Goal: Transaction & Acquisition: Purchase product/service

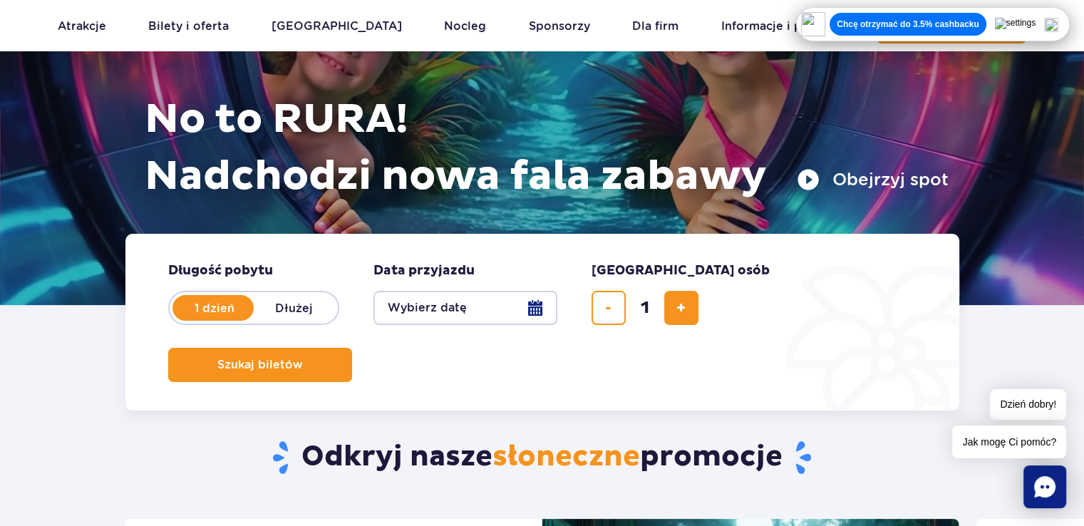
click at [540, 310] on button "Wybierz datę" at bounding box center [466, 308] width 184 height 34
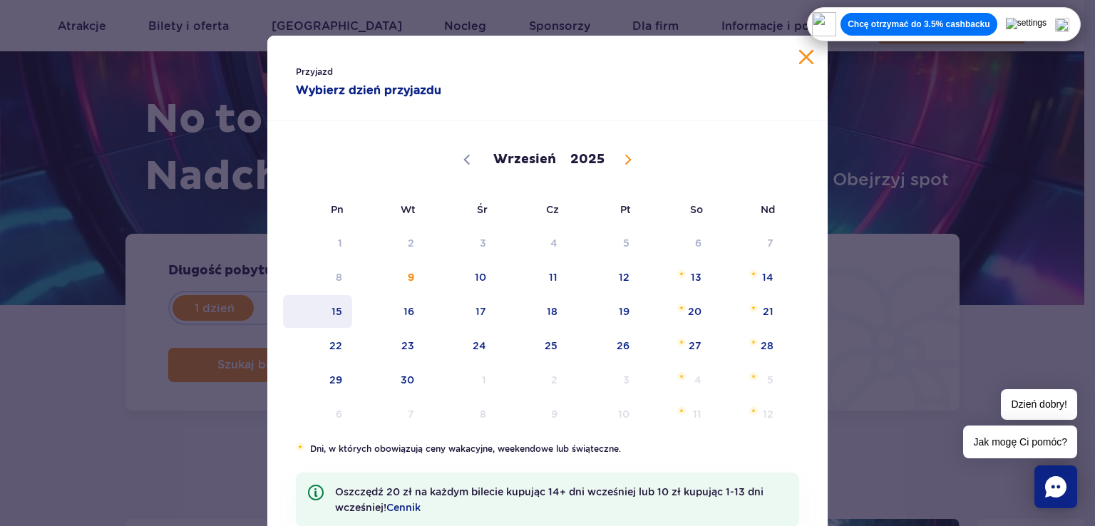
click at [328, 309] on span "15" at bounding box center [318, 311] width 72 height 33
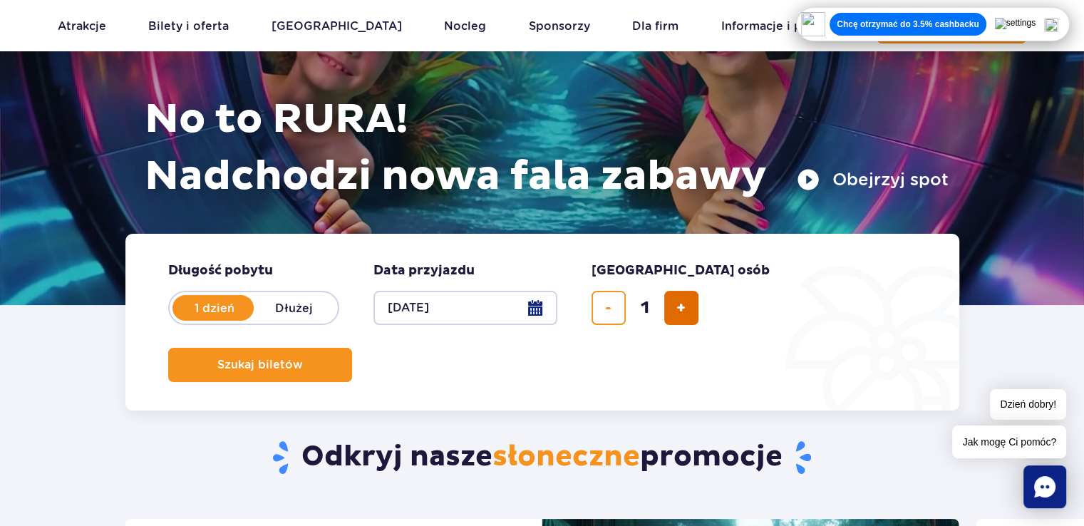
click at [684, 308] on span "dodaj bilet" at bounding box center [681, 308] width 9 height 0
type input "4"
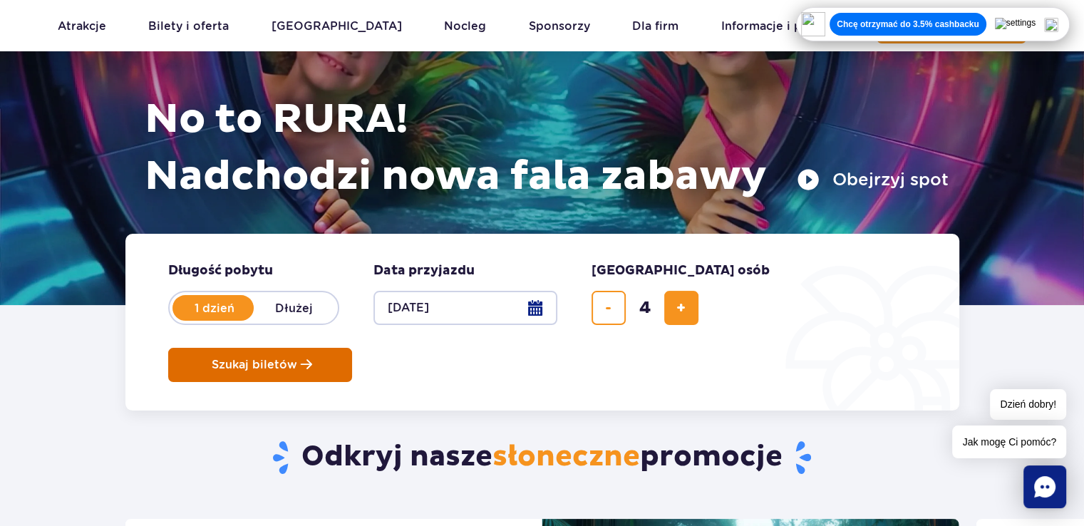
click at [297, 359] on span "Szukaj biletów" at bounding box center [255, 365] width 86 height 13
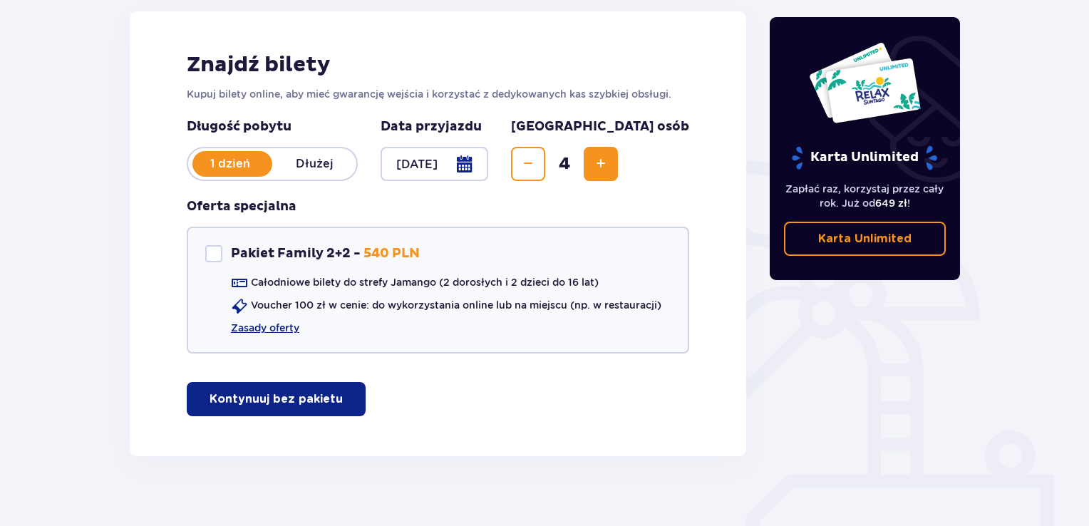
scroll to position [208, 0]
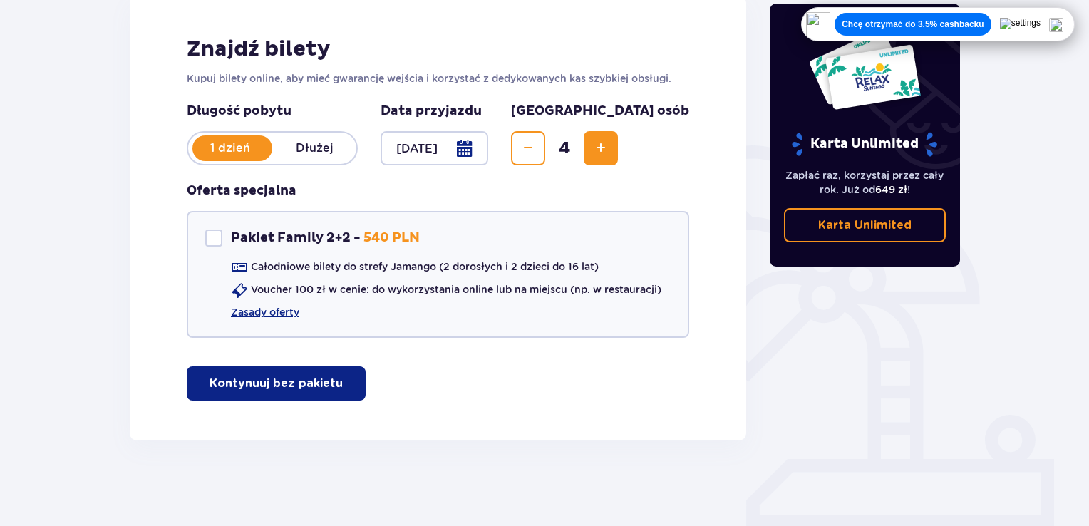
click at [243, 386] on p "Kontynuuj bez pakietu" at bounding box center [276, 384] width 133 height 16
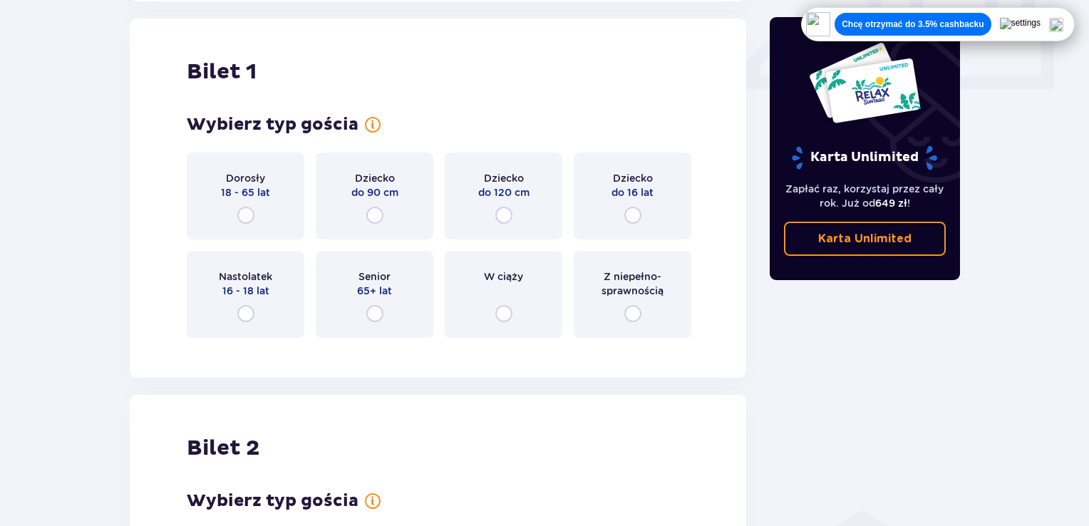
scroll to position [648, 0]
click at [245, 206] on input "radio" at bounding box center [245, 214] width 17 height 17
radio input "true"
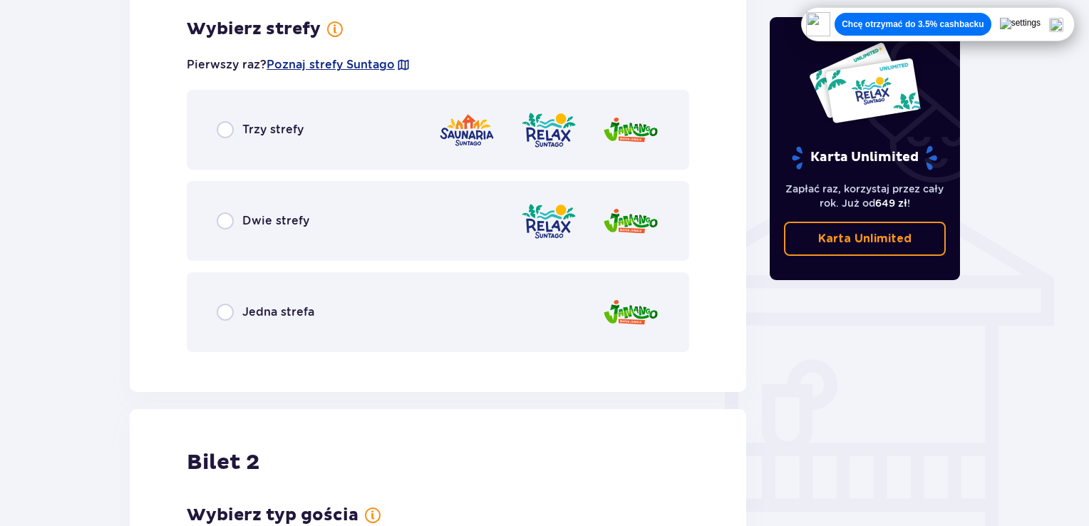
scroll to position [996, 0]
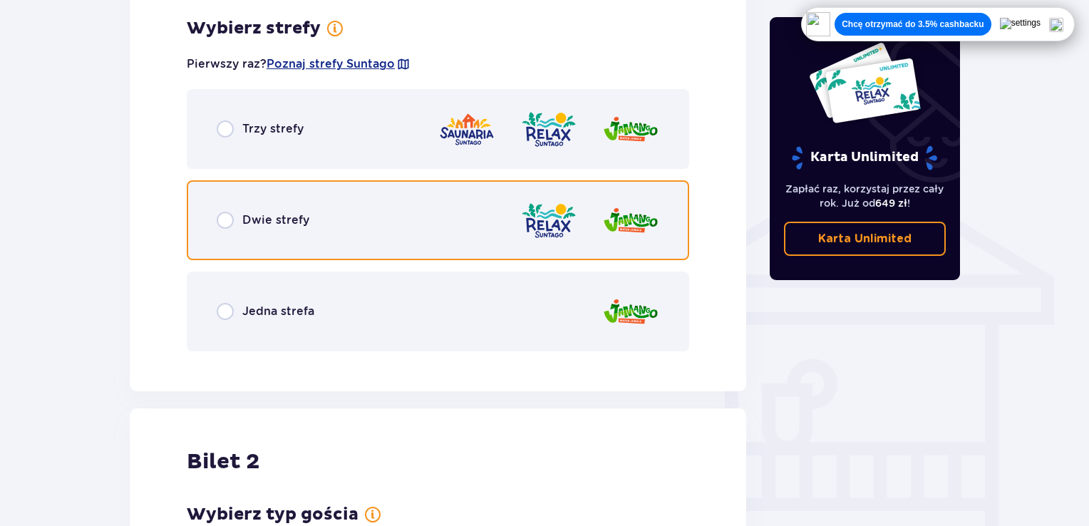
click at [224, 222] on input "radio" at bounding box center [225, 220] width 17 height 17
radio input "true"
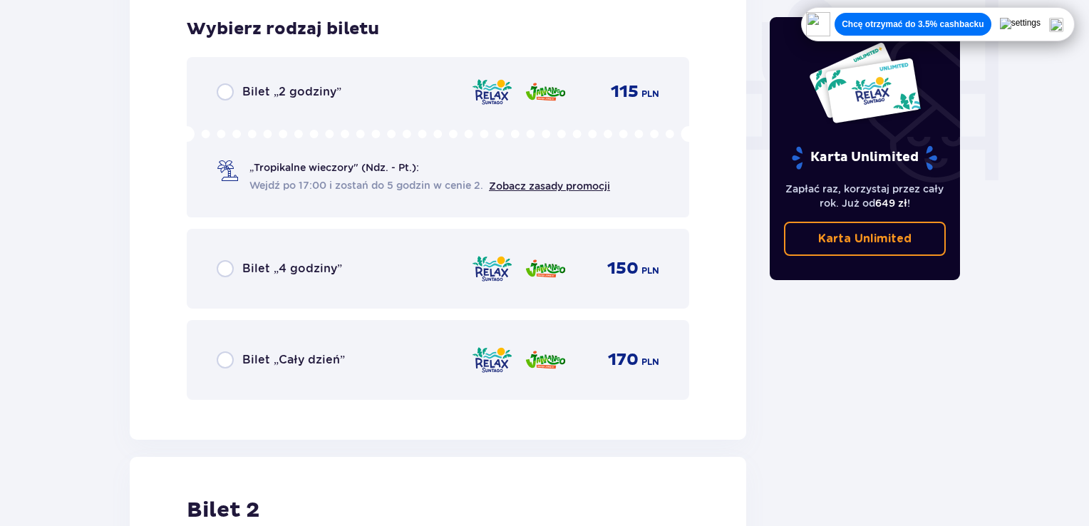
scroll to position [1358, 0]
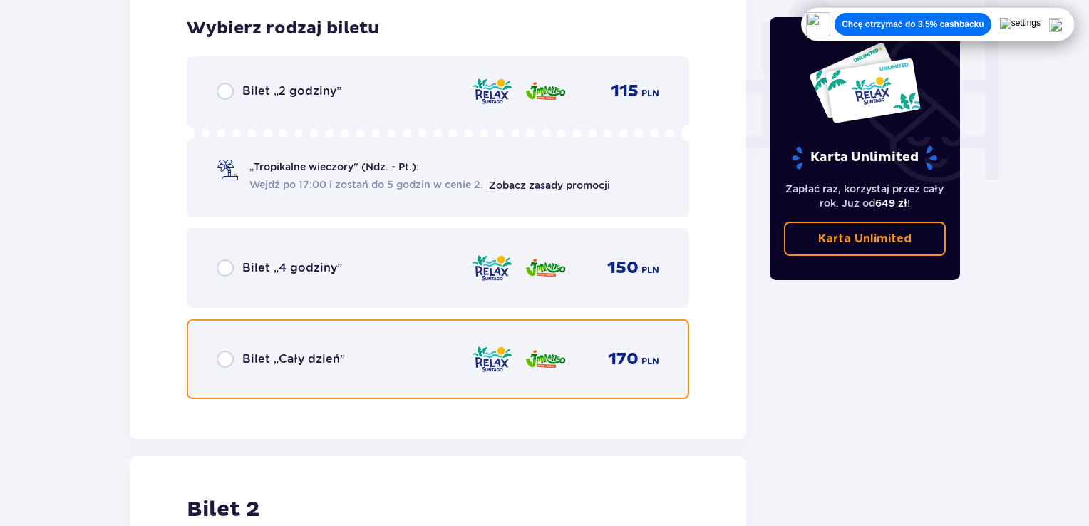
click at [230, 360] on input "radio" at bounding box center [225, 359] width 17 height 17
radio input "true"
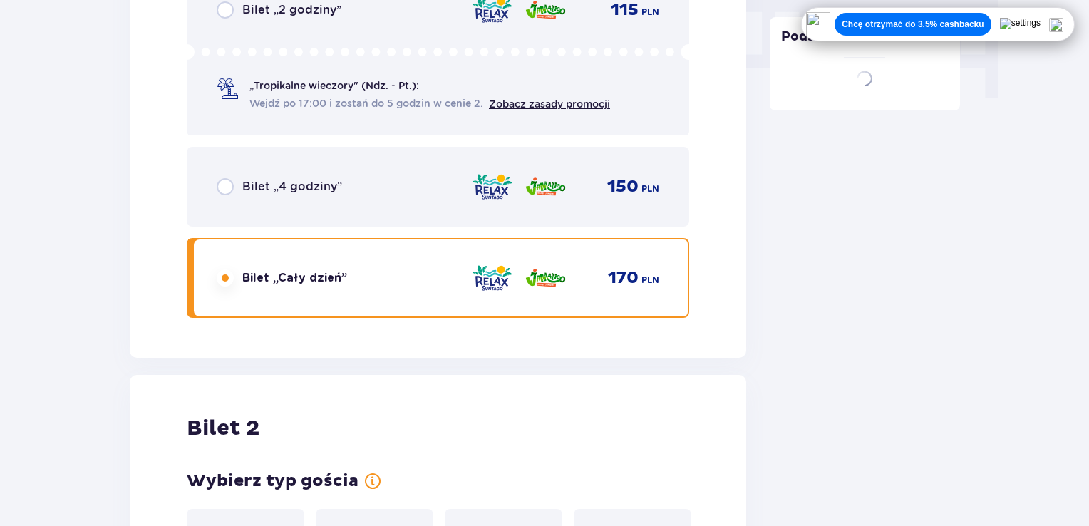
scroll to position [1796, 0]
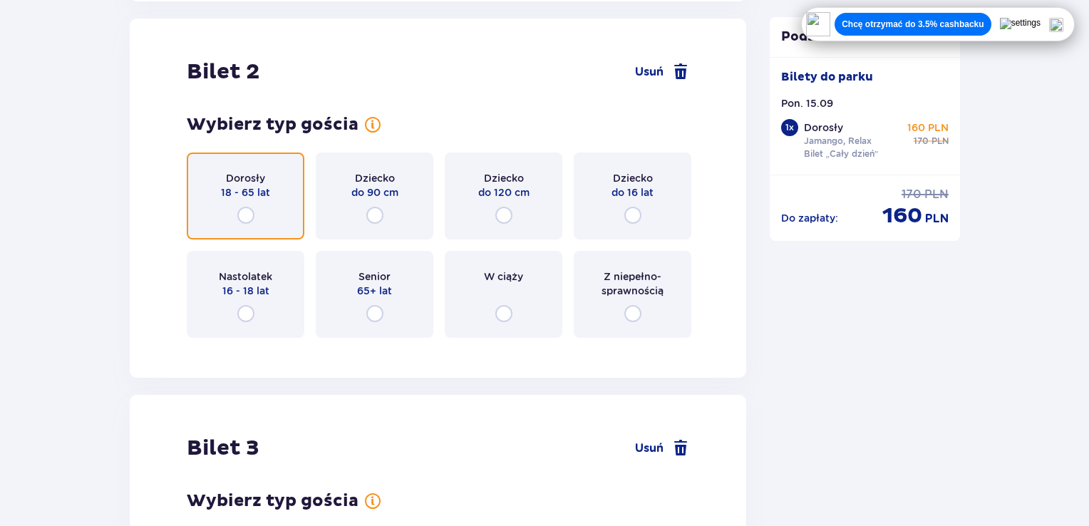
click at [244, 207] on input "radio" at bounding box center [245, 215] width 17 height 17
radio input "true"
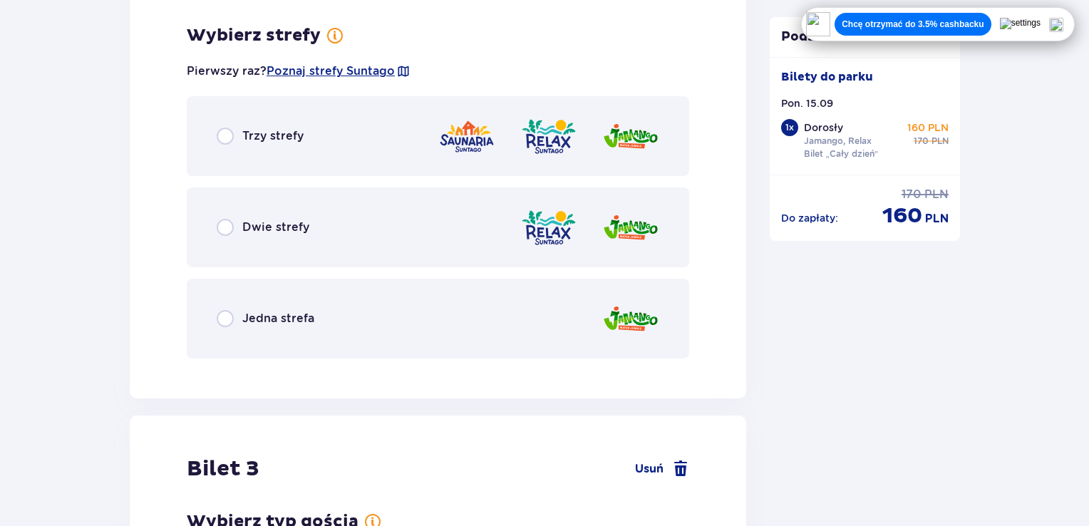
scroll to position [2144, 0]
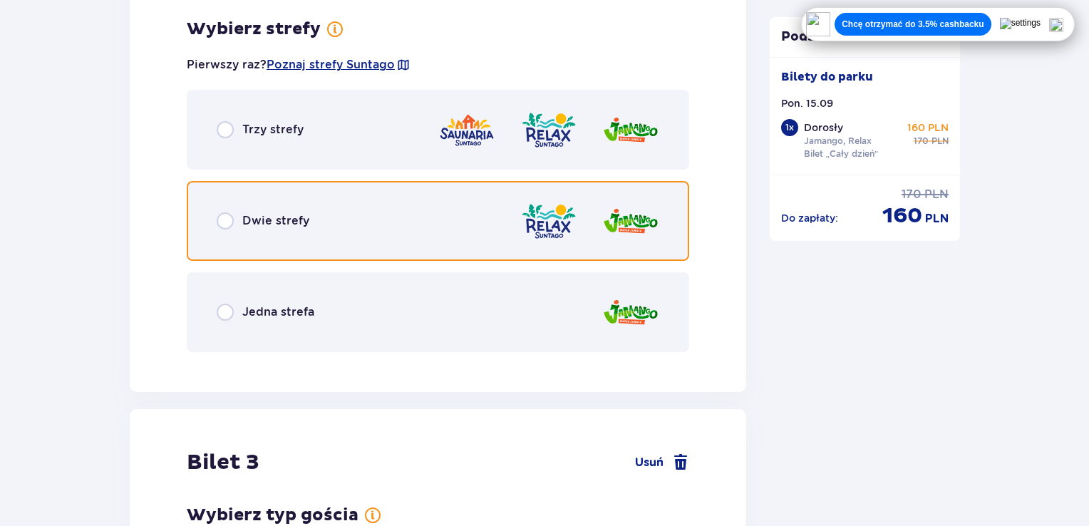
click at [225, 223] on input "radio" at bounding box center [225, 220] width 17 height 17
radio input "true"
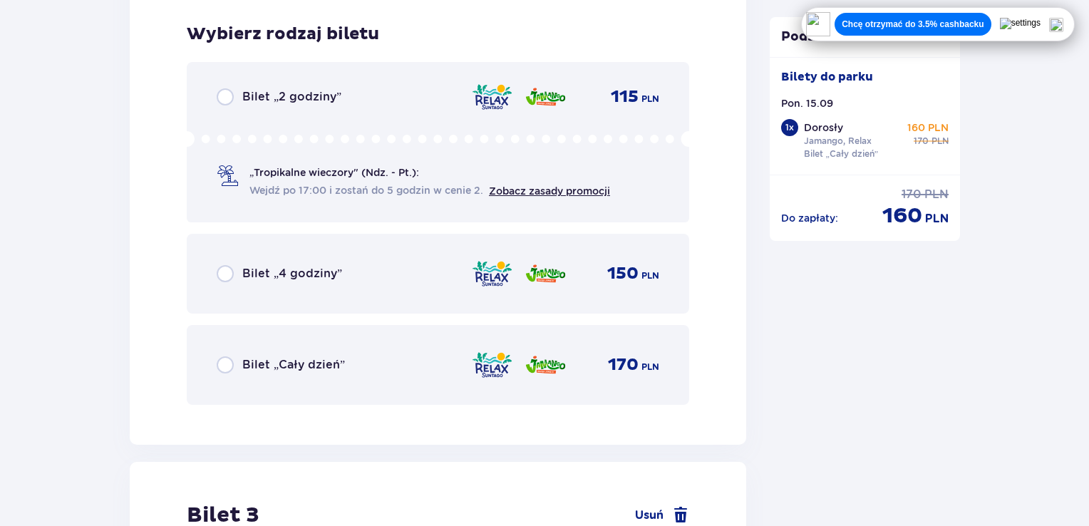
scroll to position [2506, 0]
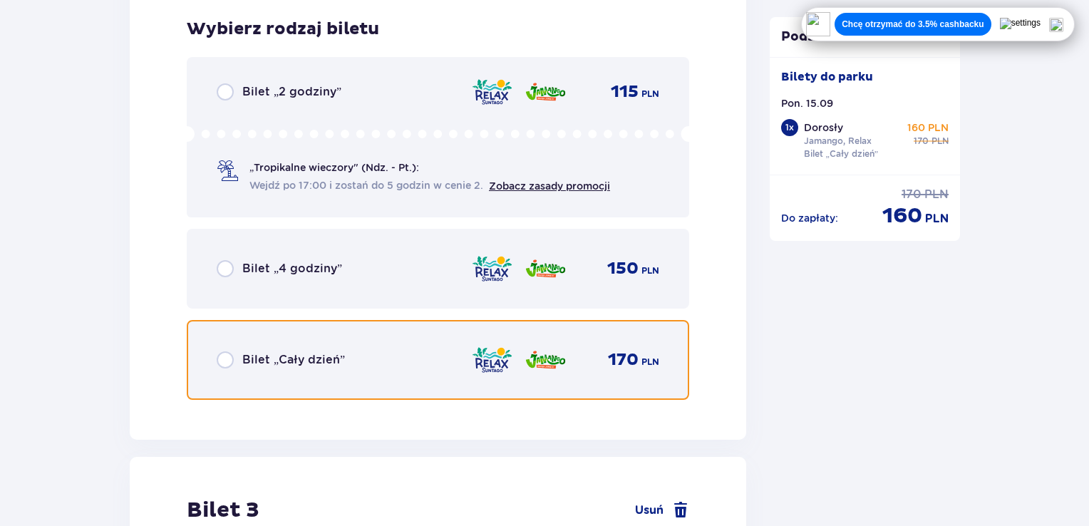
click at [223, 352] on input "radio" at bounding box center [225, 360] width 17 height 17
radio input "true"
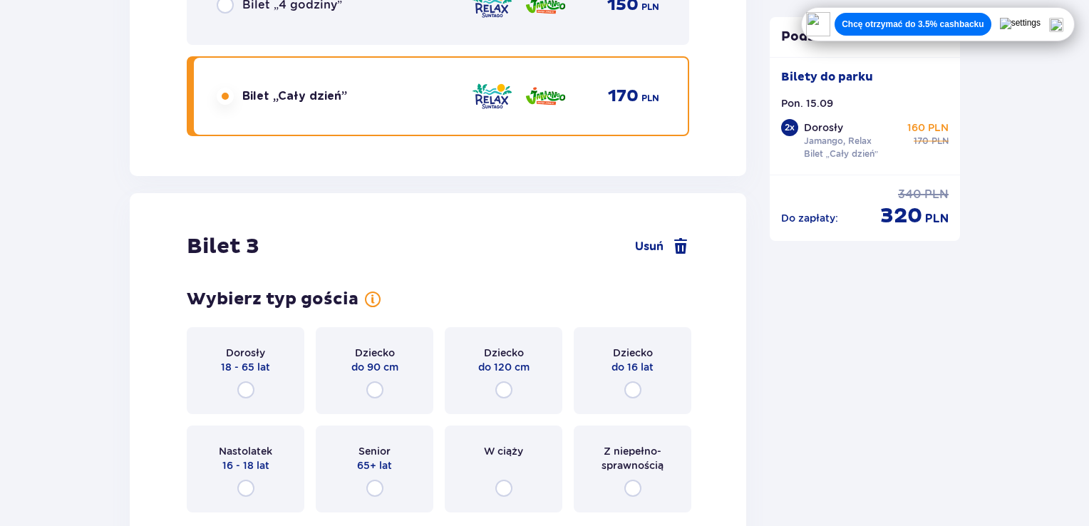
scroll to position [2944, 0]
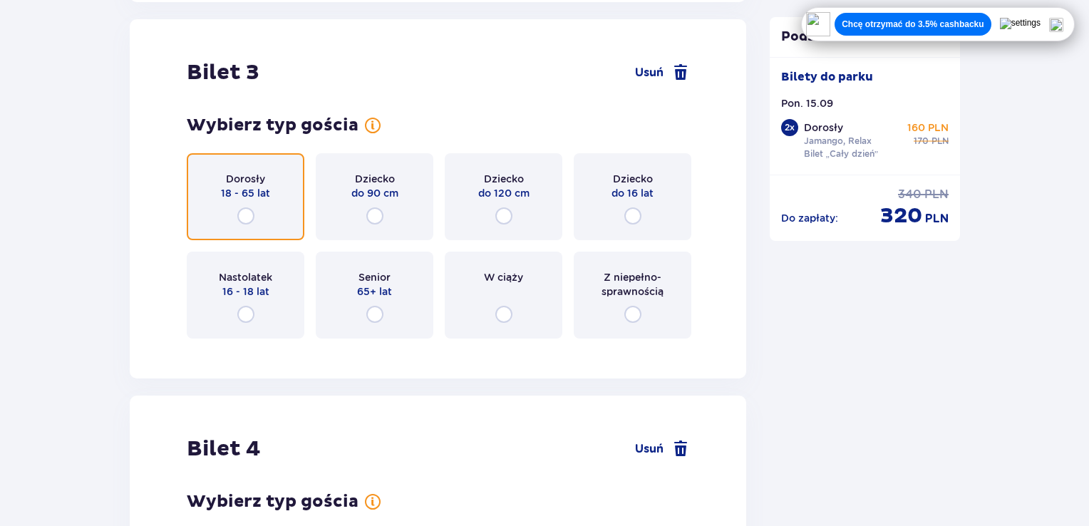
click at [245, 209] on input "radio" at bounding box center [245, 215] width 17 height 17
radio input "true"
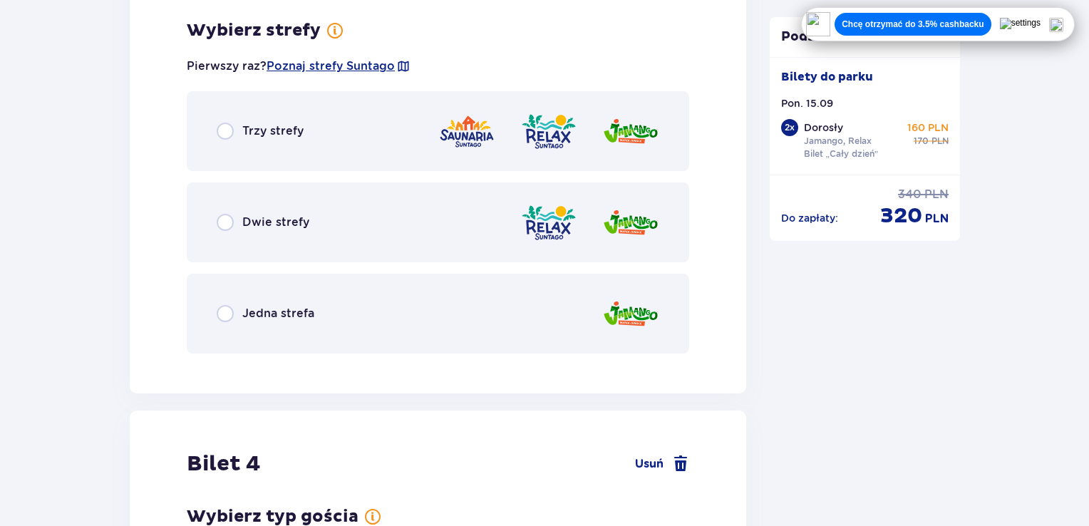
scroll to position [3292, 0]
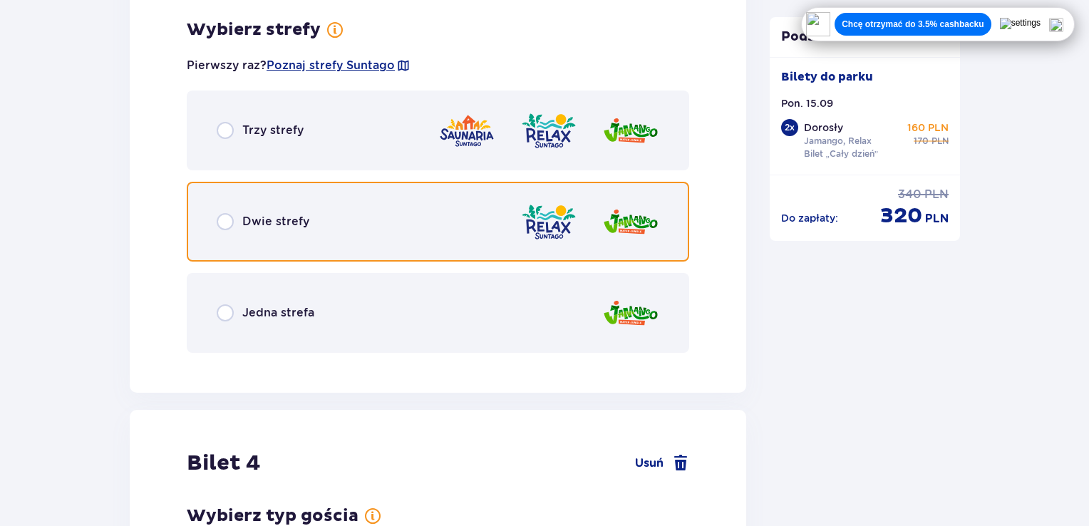
click at [225, 216] on input "radio" at bounding box center [225, 221] width 17 height 17
radio input "true"
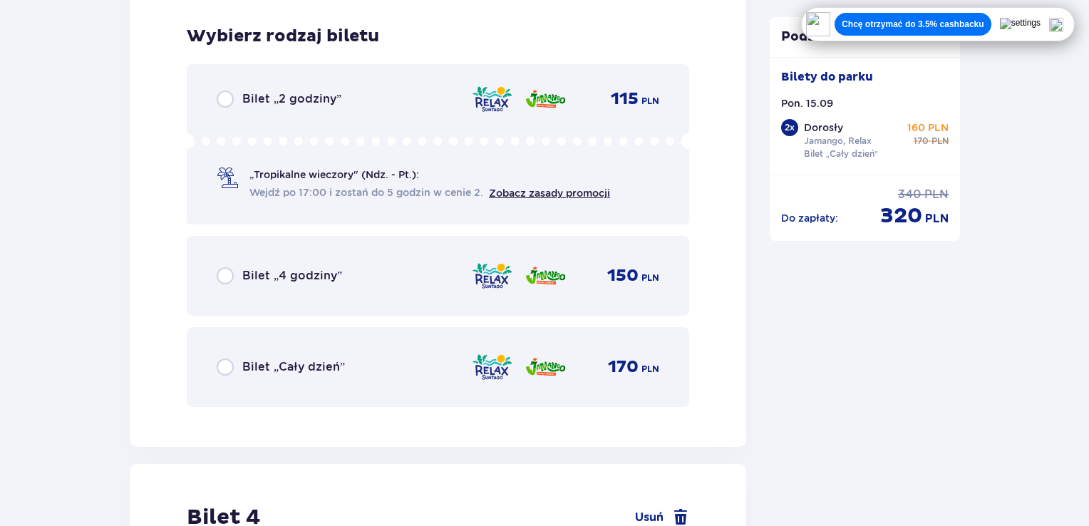
scroll to position [3654, 0]
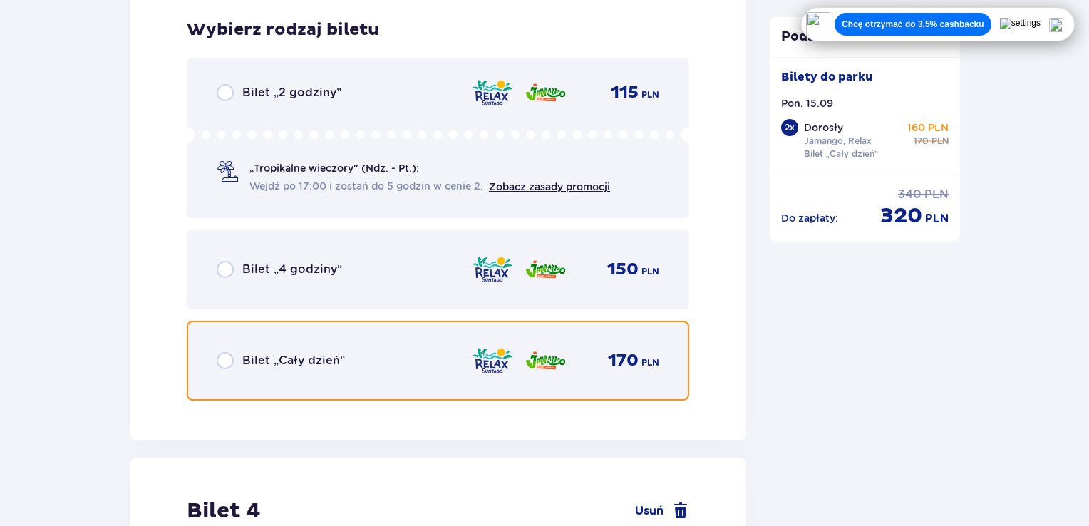
click at [220, 356] on input "radio" at bounding box center [225, 360] width 17 height 17
radio input "true"
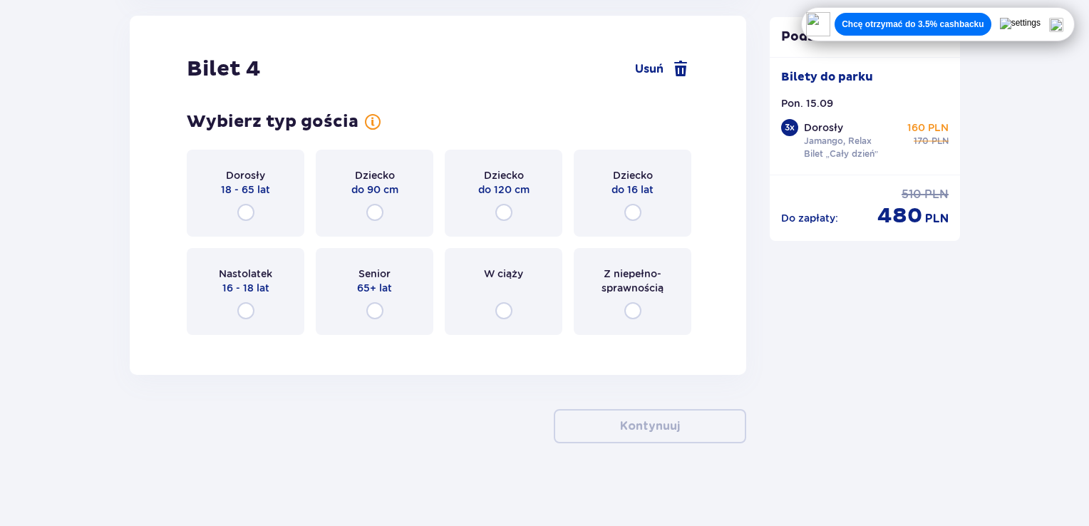
scroll to position [4097, 0]
click at [252, 306] on input "radio" at bounding box center [245, 310] width 17 height 17
radio input "true"
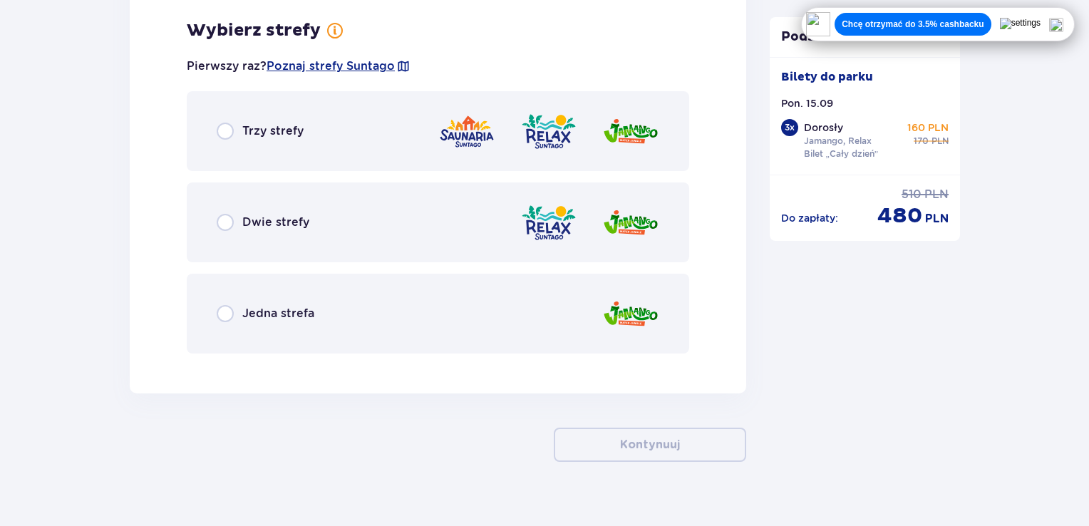
scroll to position [4441, 0]
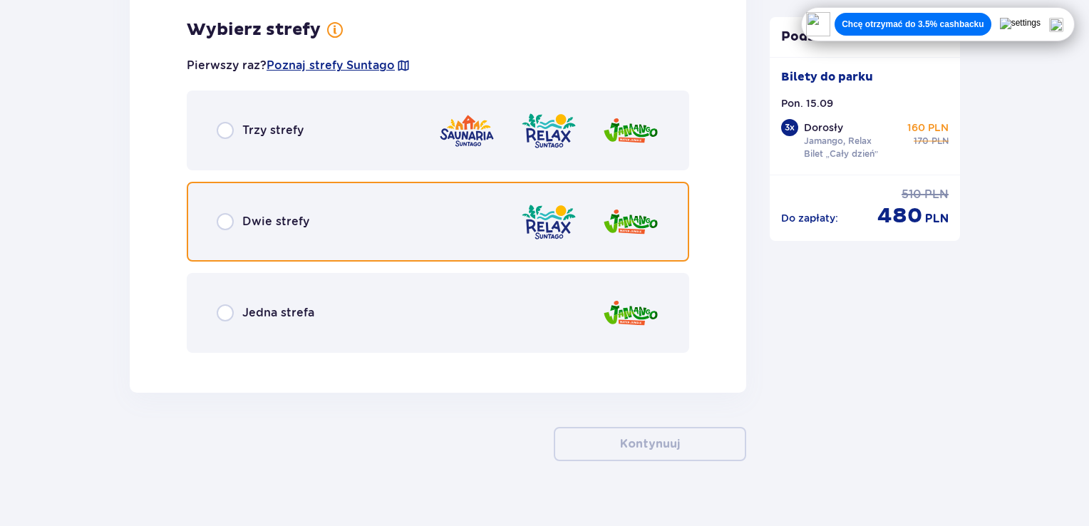
click at [224, 220] on input "radio" at bounding box center [225, 221] width 17 height 17
radio input "true"
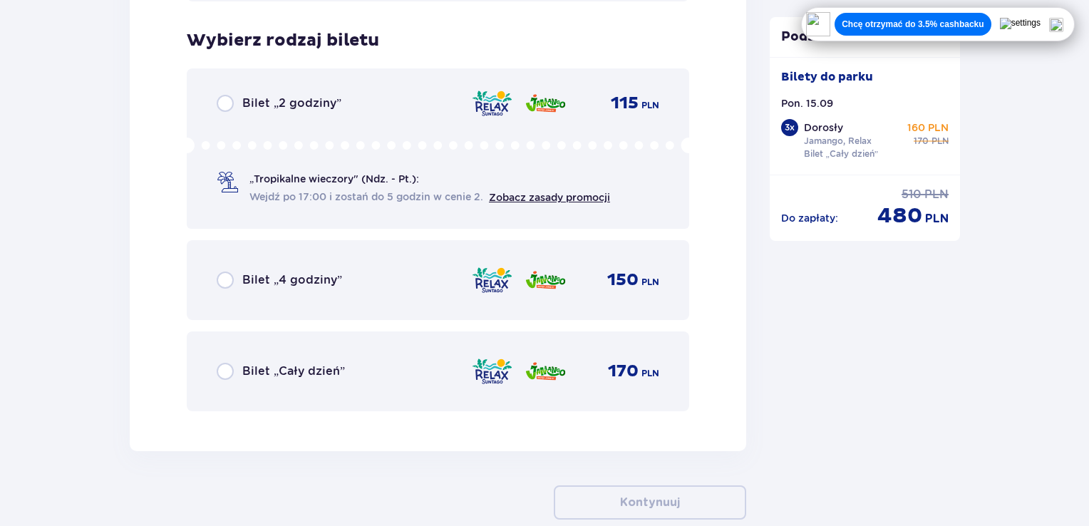
scroll to position [4803, 0]
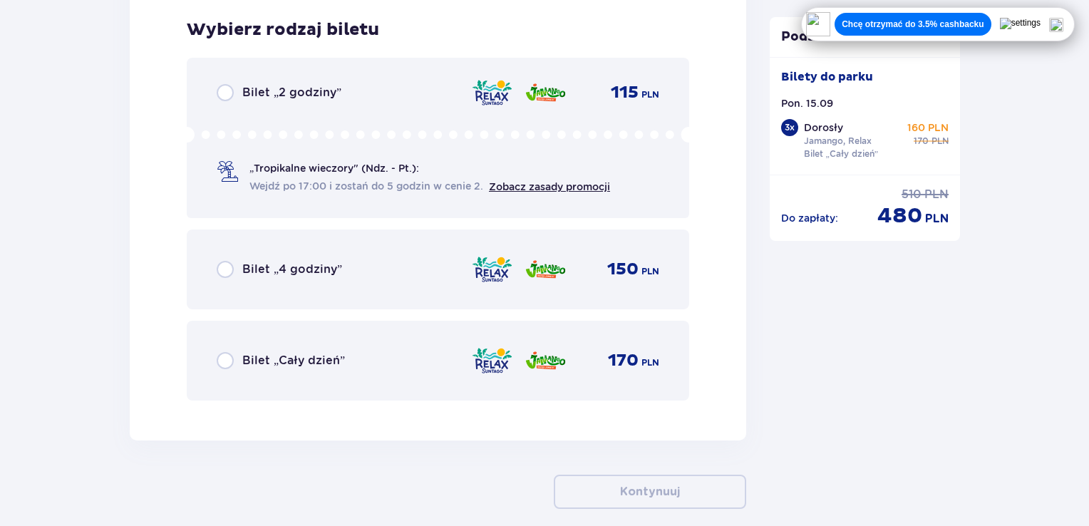
click at [235, 358] on div "Bilet „Cały dzień”" at bounding box center [281, 360] width 128 height 17
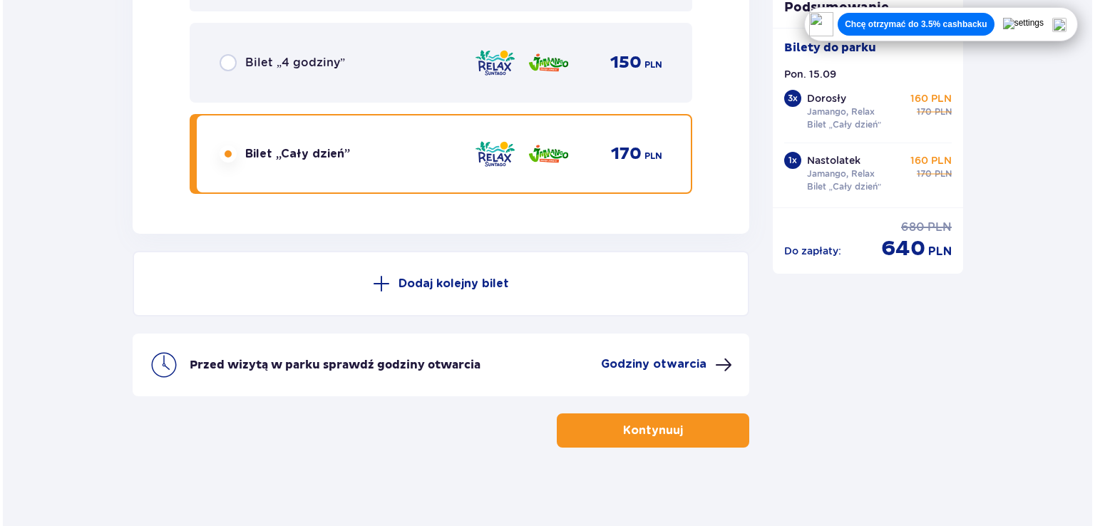
scroll to position [5014, 0]
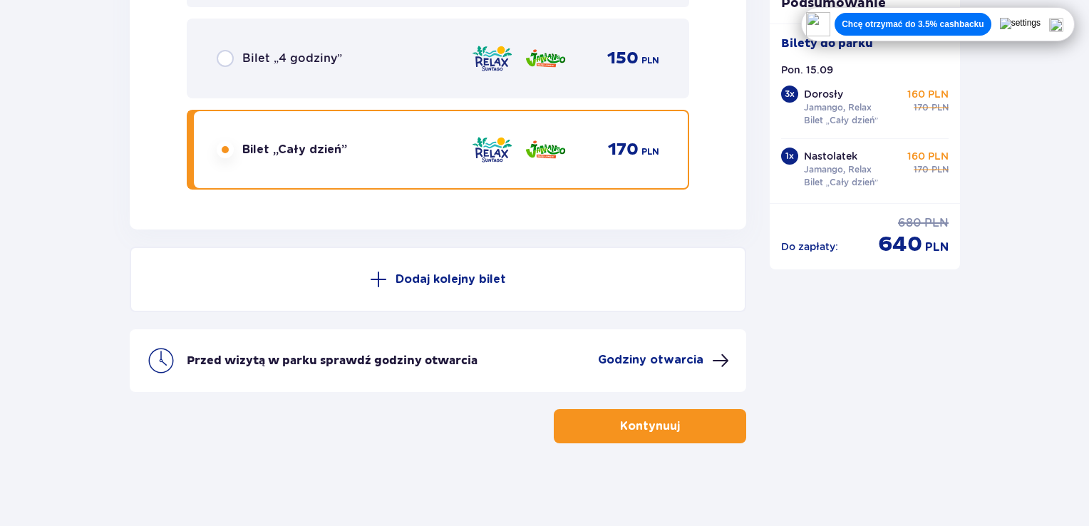
click at [682, 356] on p "Godziny otwarcia" at bounding box center [651, 360] width 106 height 16
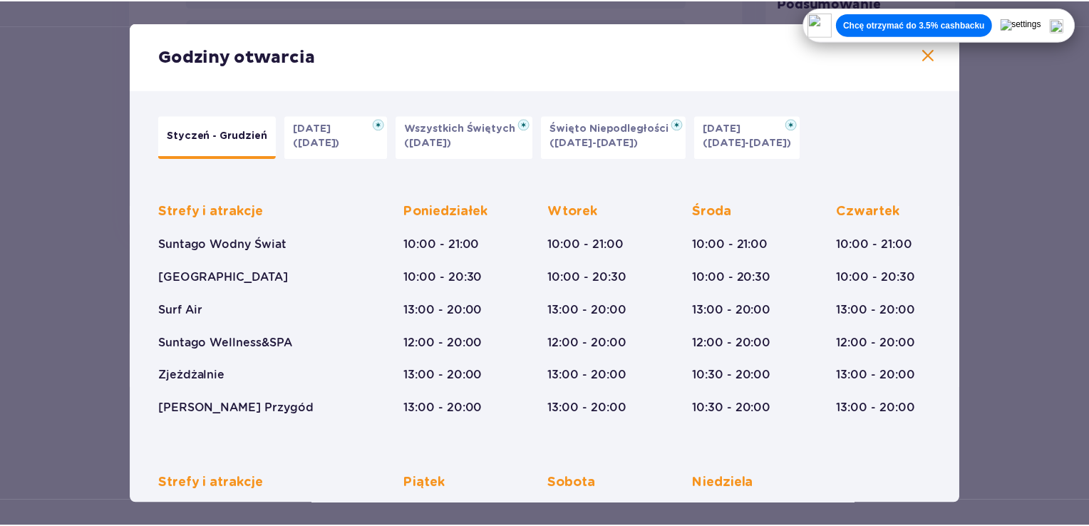
scroll to position [71, 0]
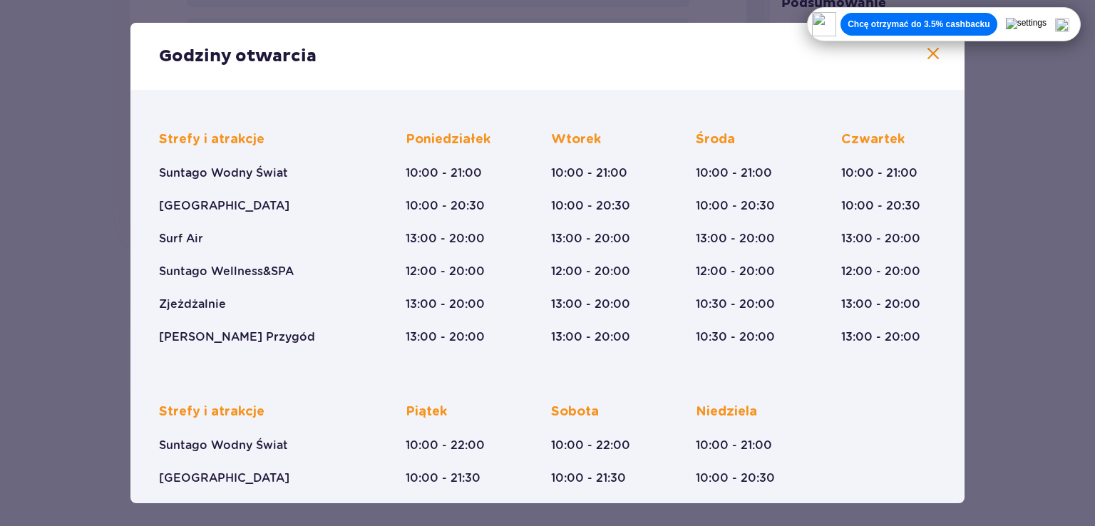
click at [927, 53] on span at bounding box center [933, 54] width 17 height 17
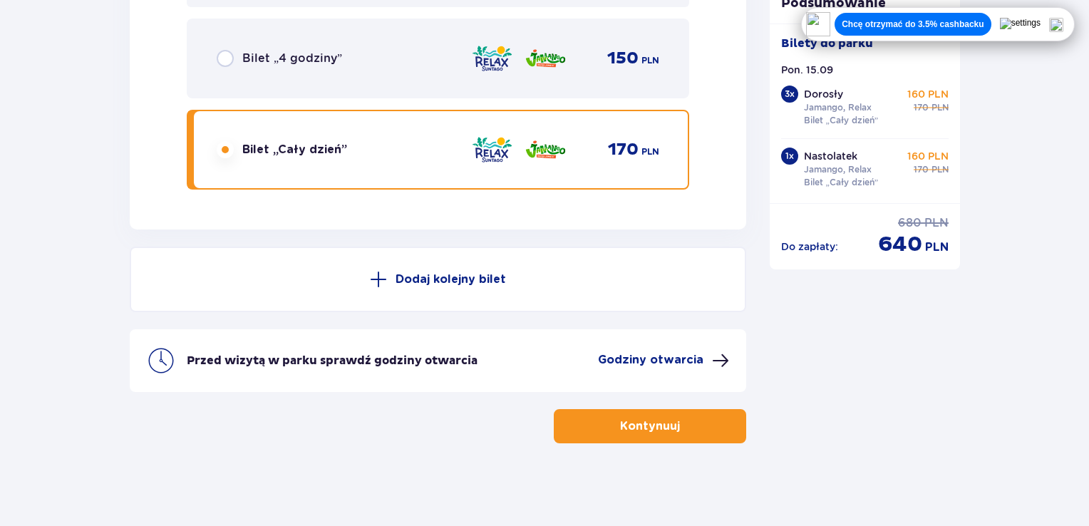
click at [656, 411] on button "Kontynuuj" at bounding box center [650, 426] width 193 height 34
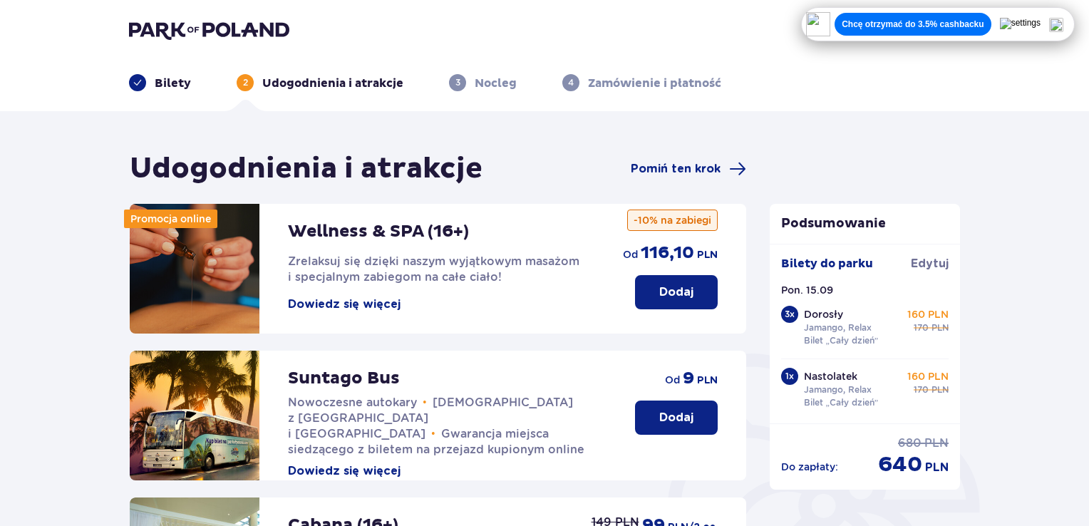
click at [1061, 21] on img at bounding box center [1057, 25] width 14 height 14
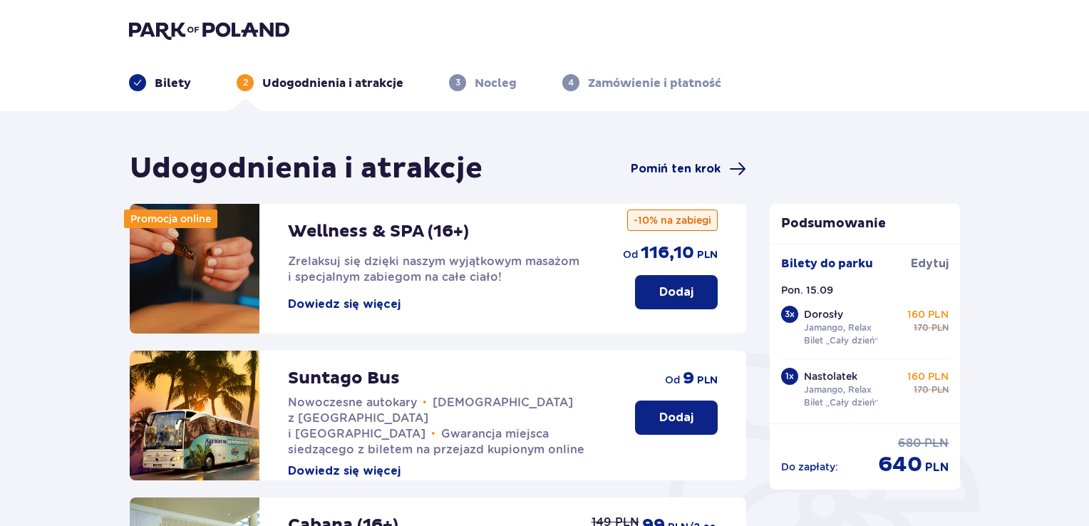
click at [694, 166] on span "Pomiń ten krok" at bounding box center [676, 169] width 90 height 16
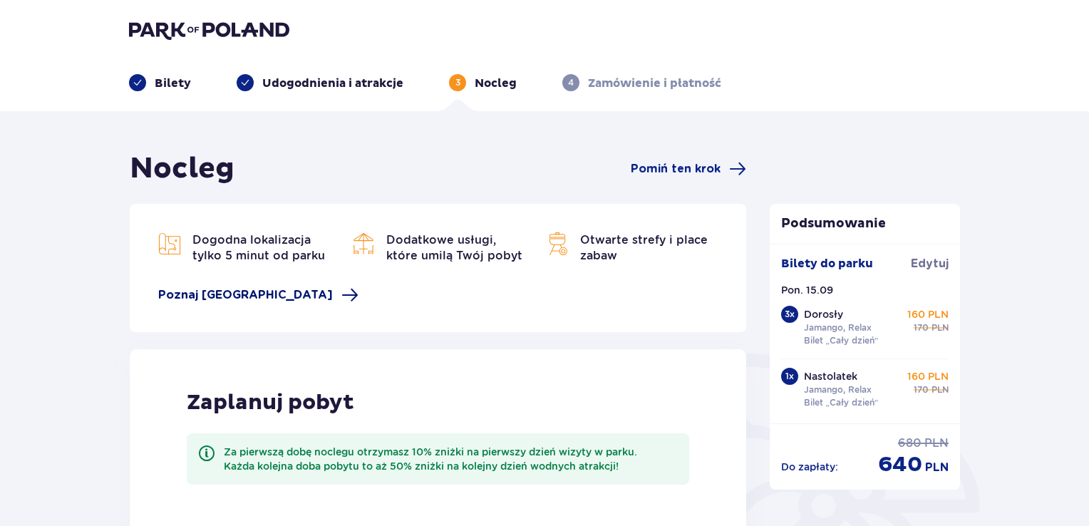
click at [217, 298] on span "Poznaj Suntago Village" at bounding box center [245, 295] width 175 height 16
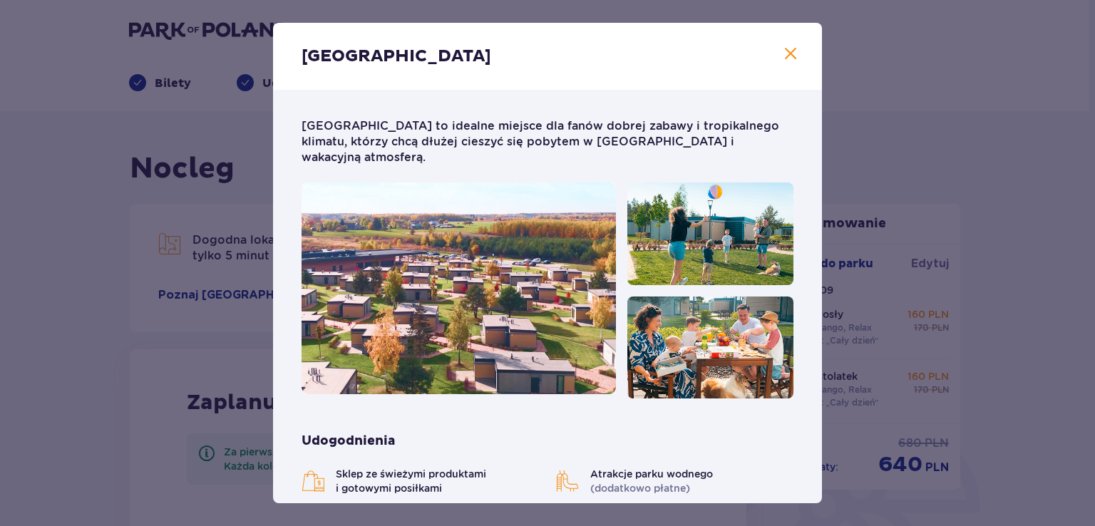
click at [777, 55] on div "Suntago Village" at bounding box center [547, 56] width 549 height 67
click at [787, 50] on span at bounding box center [790, 54] width 17 height 17
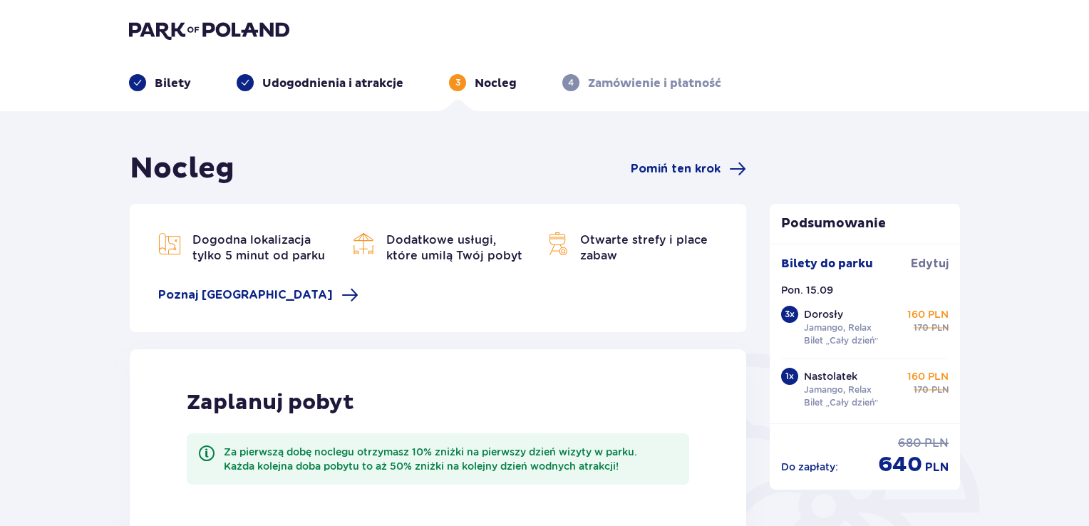
scroll to position [331, 0]
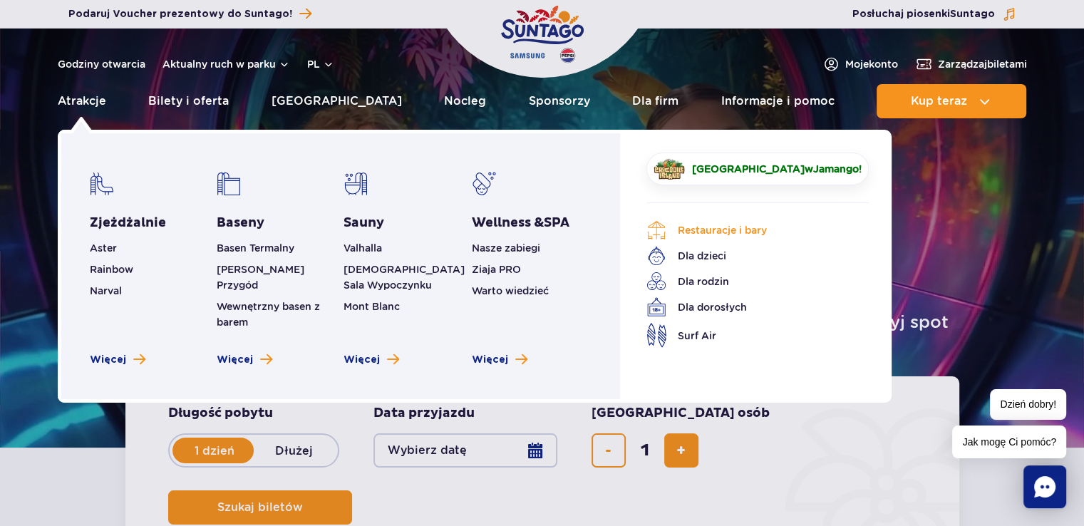
click at [687, 231] on link "Restauracje i bary" at bounding box center [747, 230] width 201 height 20
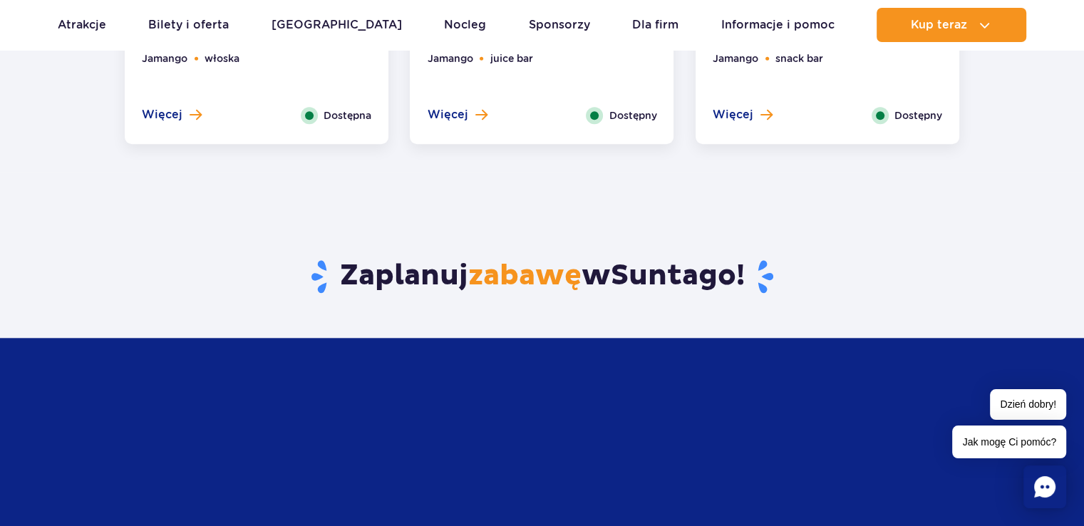
scroll to position [1426, 0]
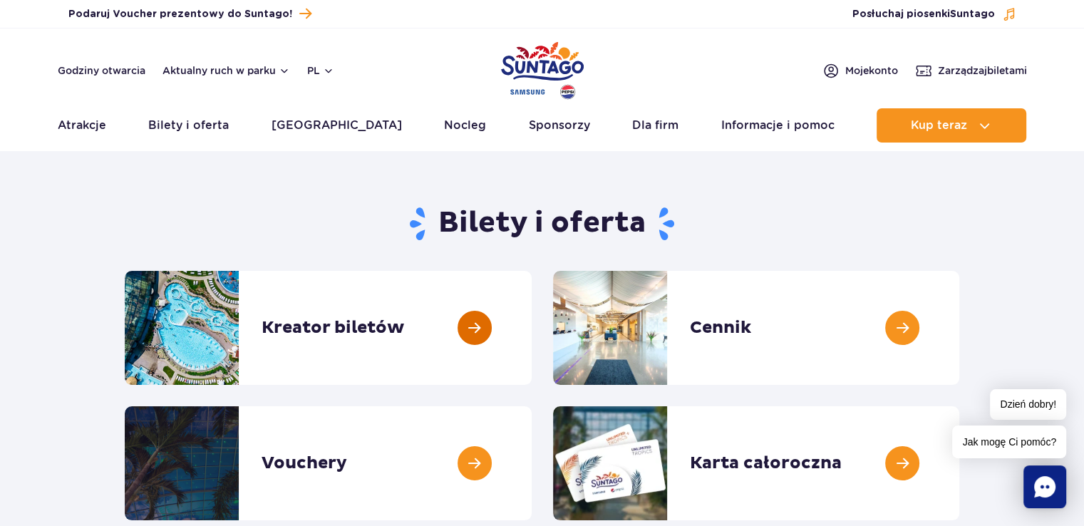
click at [532, 324] on link at bounding box center [532, 328] width 0 height 114
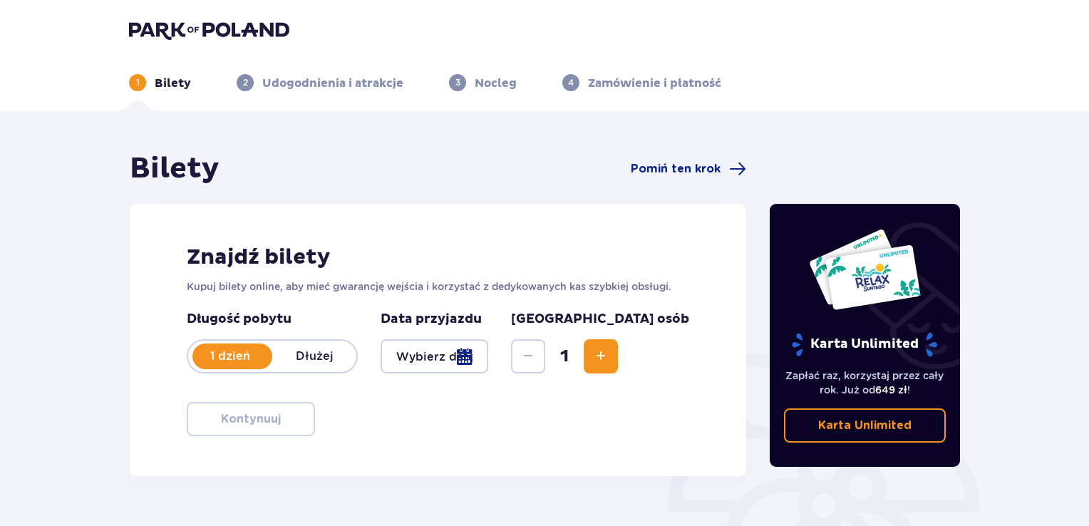
click at [488, 361] on div at bounding box center [435, 356] width 108 height 34
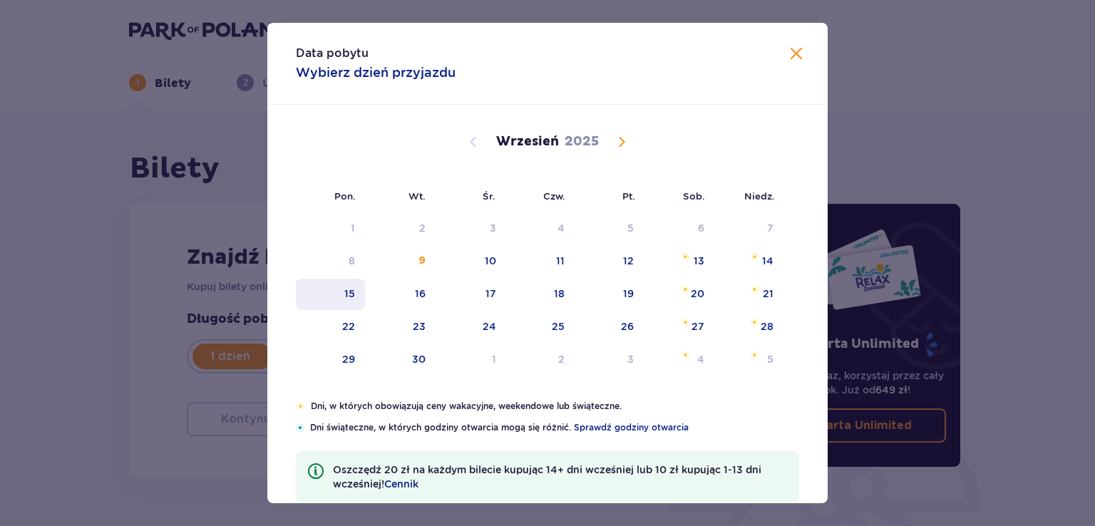
click at [342, 292] on div "15" at bounding box center [330, 294] width 69 height 31
type input "[DATE]"
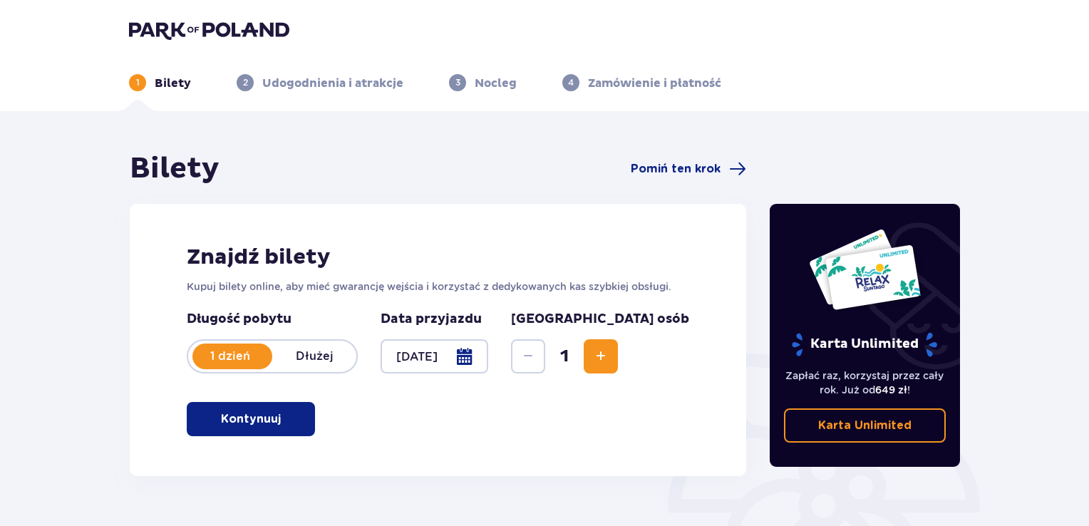
click at [344, 294] on div "Znajdź bilety Kupuj bilety online, aby mieć gwarancję wejścia i korzystać z ded…" at bounding box center [438, 340] width 617 height 272
click at [610, 349] on span "Increase" at bounding box center [600, 356] width 17 height 17
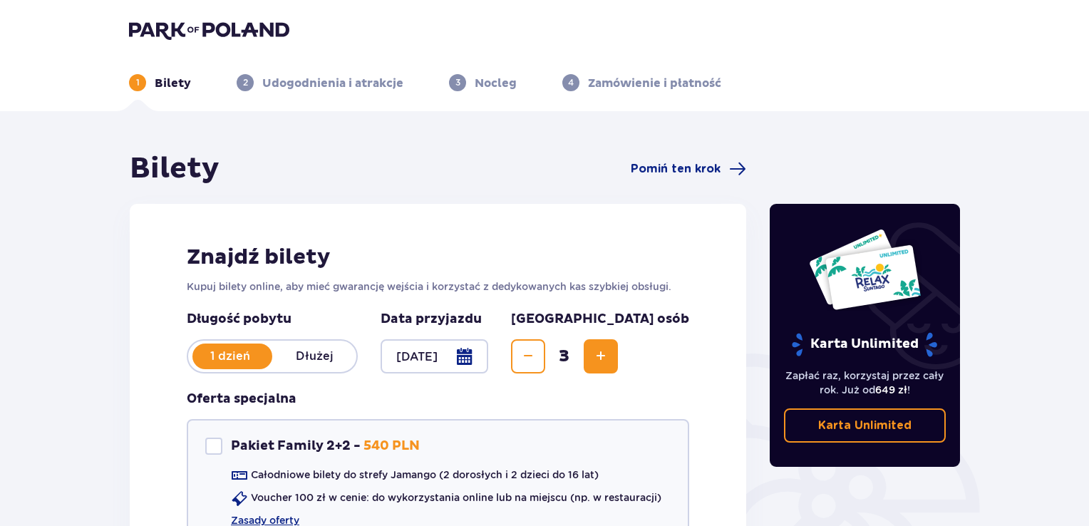
click at [610, 349] on span "Increase" at bounding box center [600, 356] width 17 height 17
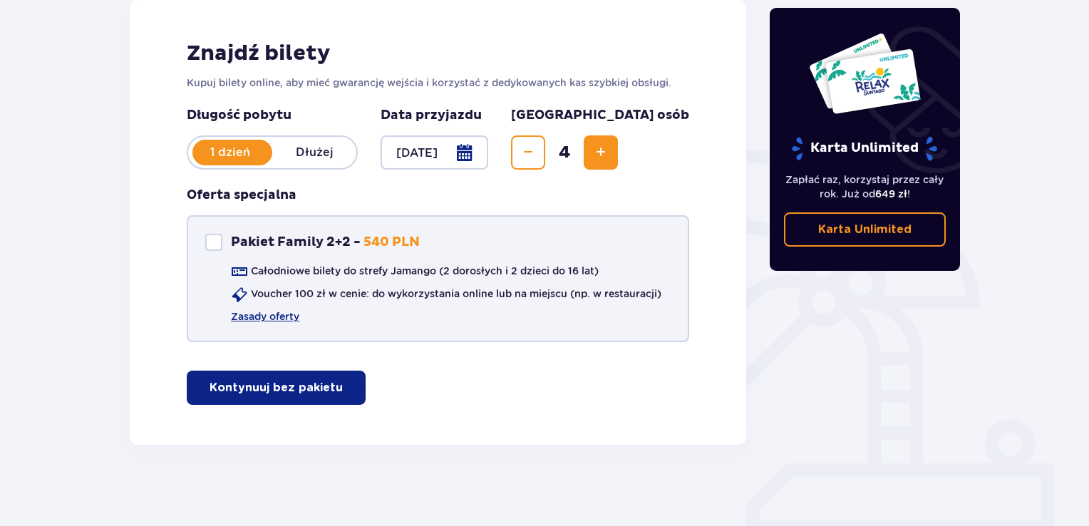
scroll to position [208, 0]
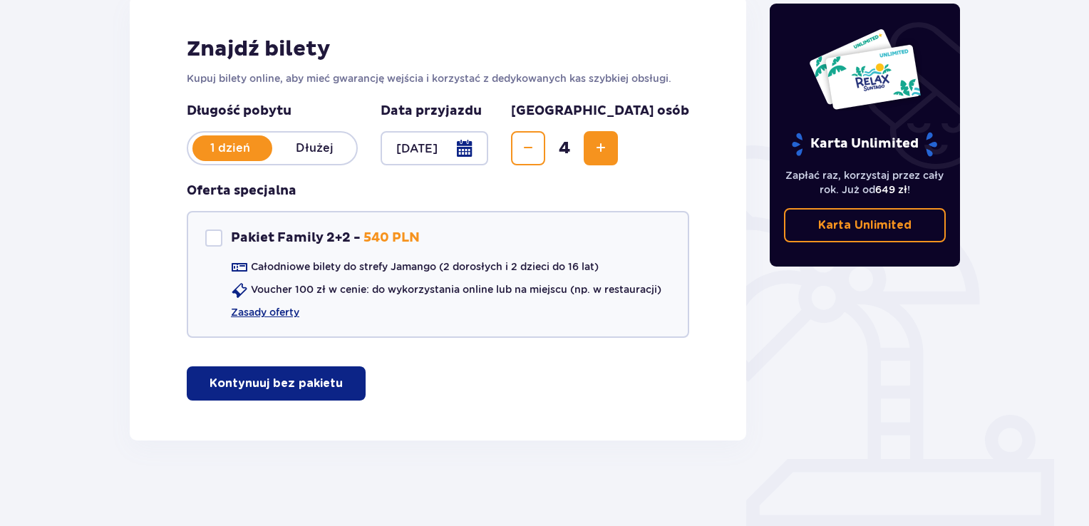
click at [213, 376] on p "Kontynuuj bez pakietu" at bounding box center [276, 384] width 133 height 16
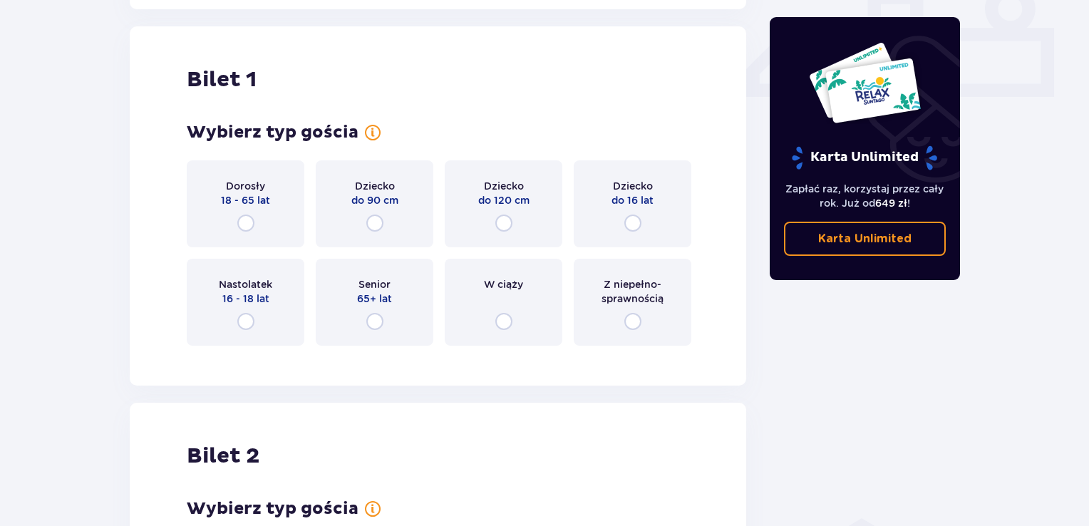
scroll to position [648, 0]
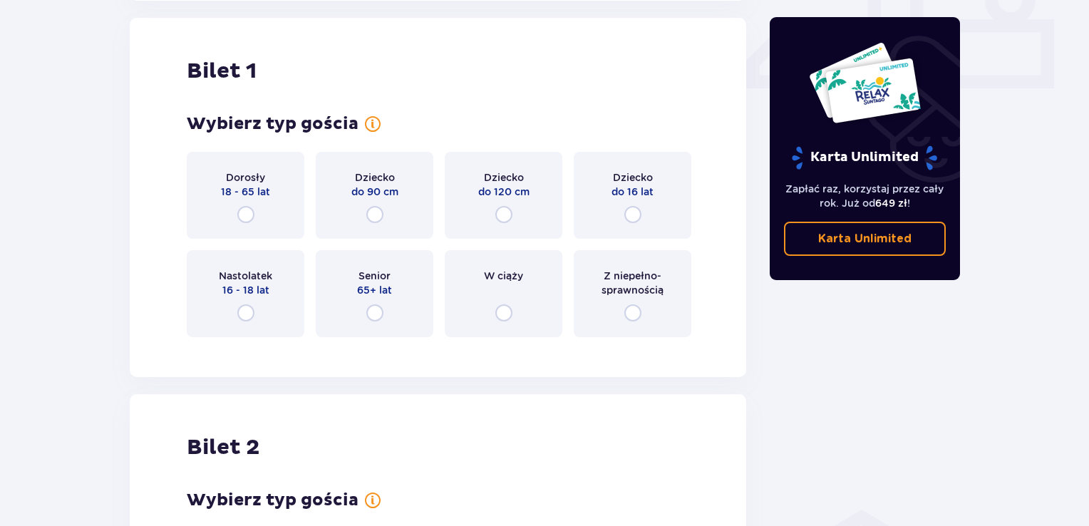
click at [244, 202] on div "Dorosły 18 - 65 lat" at bounding box center [246, 195] width 118 height 87
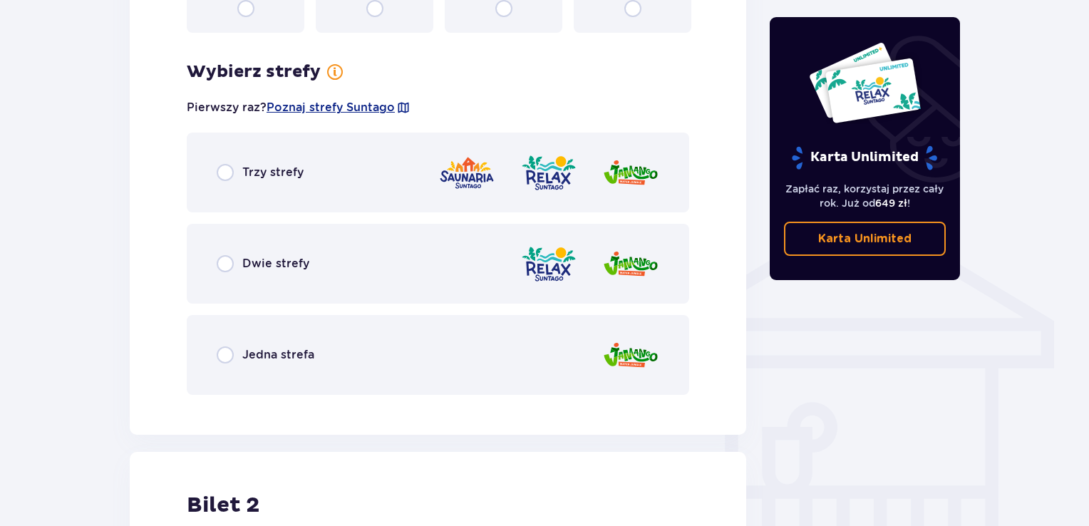
scroll to position [996, 0]
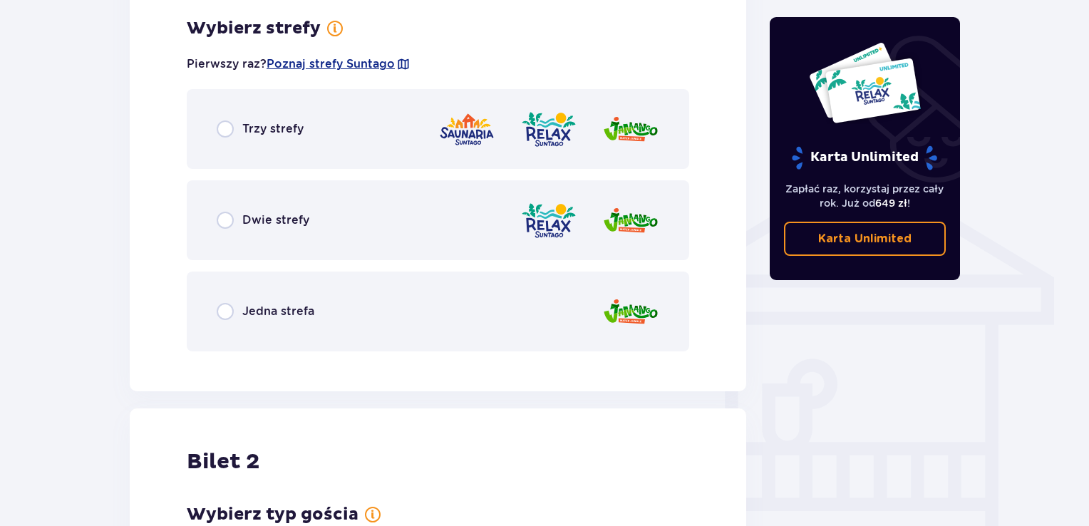
click at [255, 221] on p "Dwie strefy" at bounding box center [275, 220] width 67 height 16
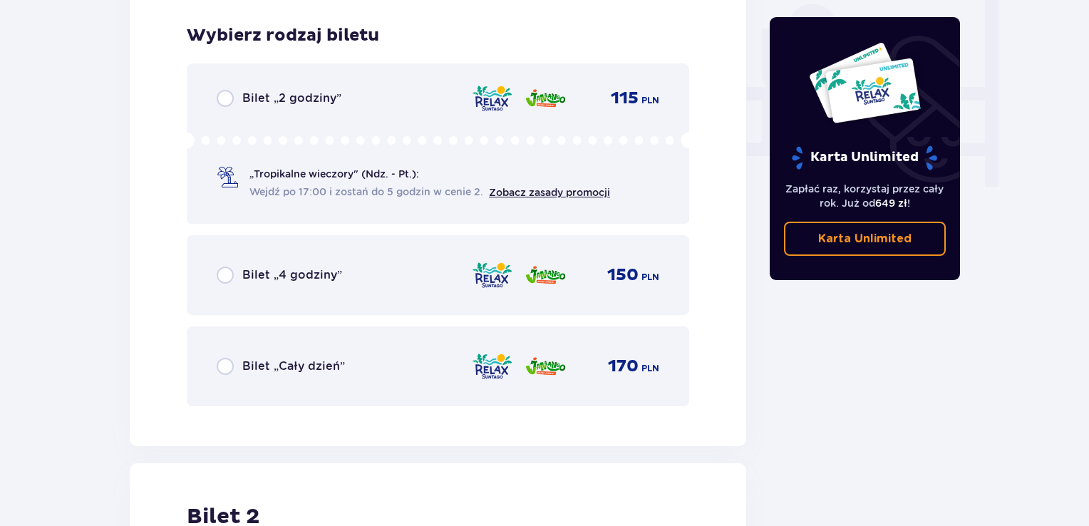
scroll to position [1358, 0]
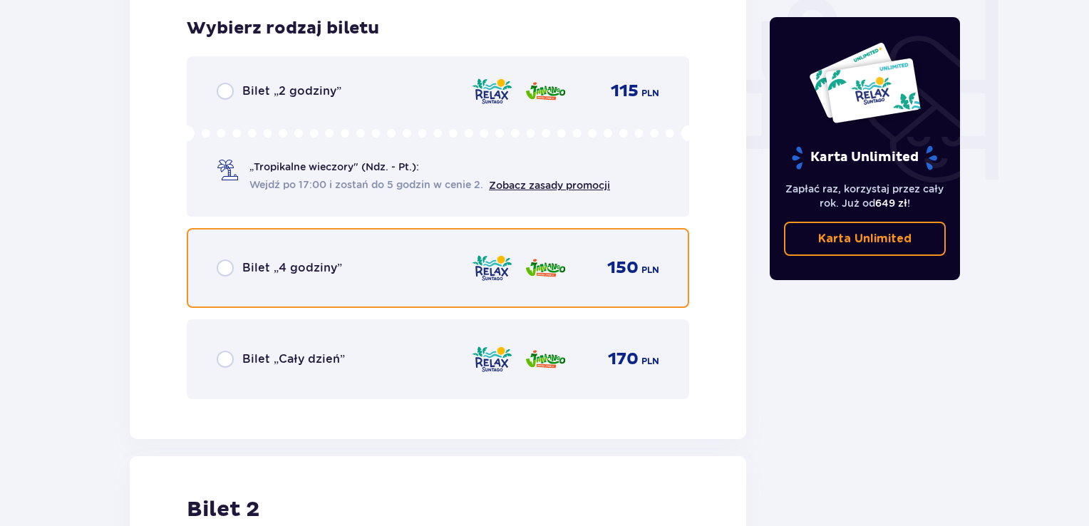
click at [227, 266] on input "radio" at bounding box center [225, 268] width 17 height 17
radio input "true"
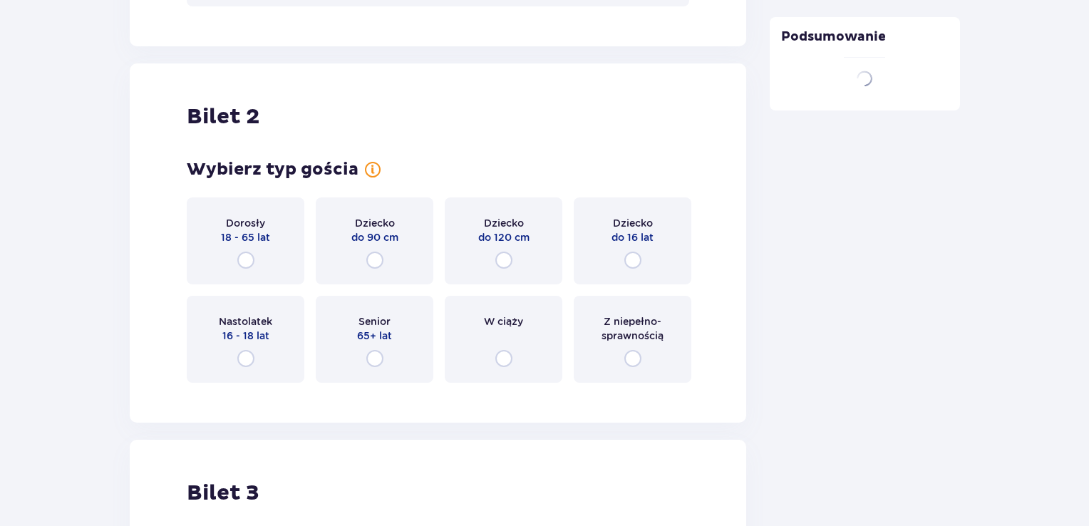
scroll to position [1796, 0]
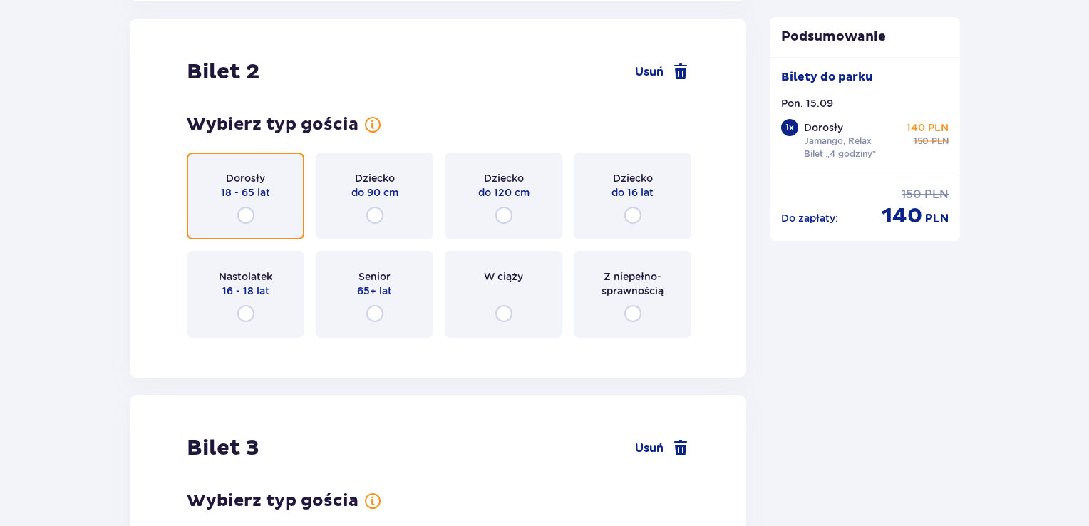
click at [247, 207] on input "radio" at bounding box center [245, 215] width 17 height 17
radio input "true"
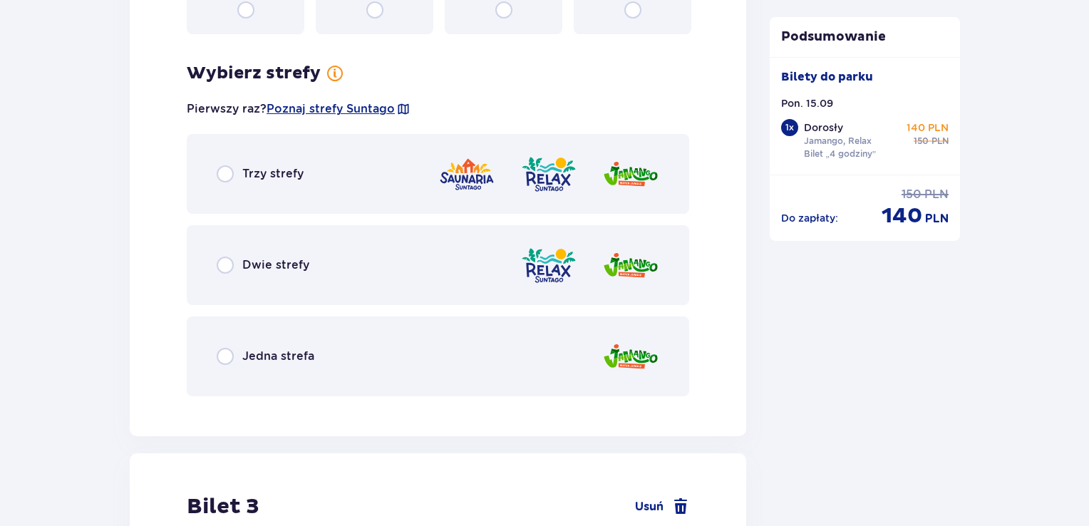
scroll to position [2144, 0]
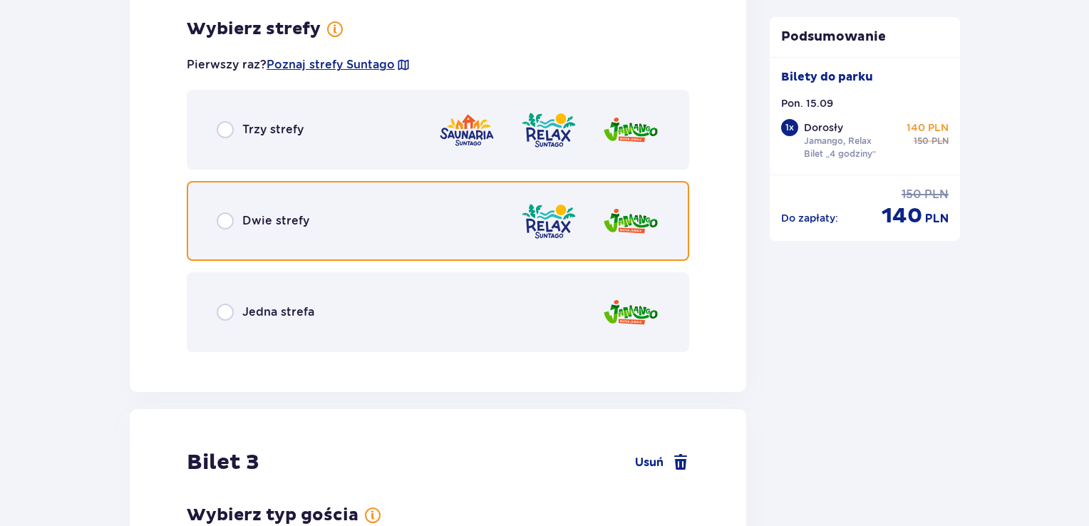
click at [225, 213] on input "radio" at bounding box center [225, 220] width 17 height 17
radio input "true"
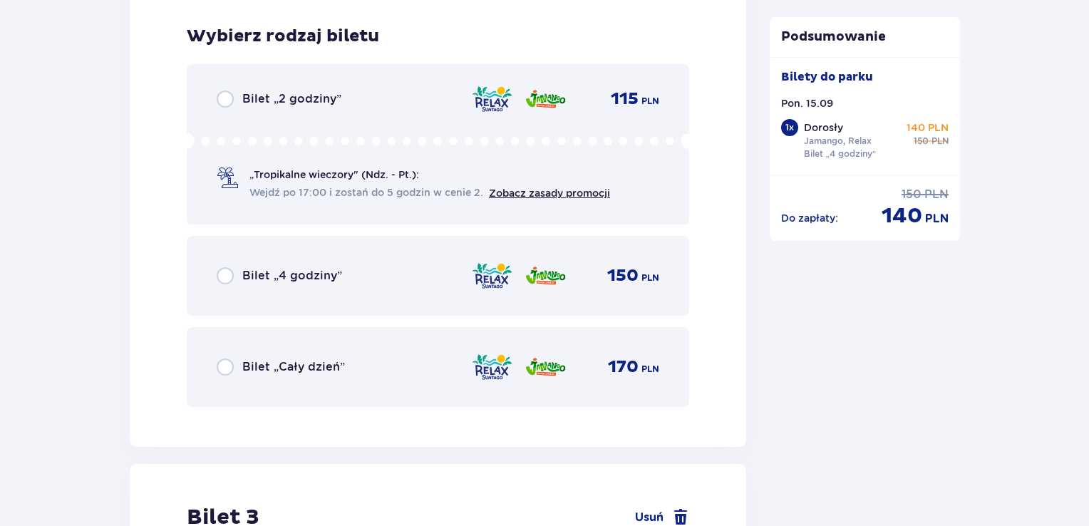
scroll to position [2506, 0]
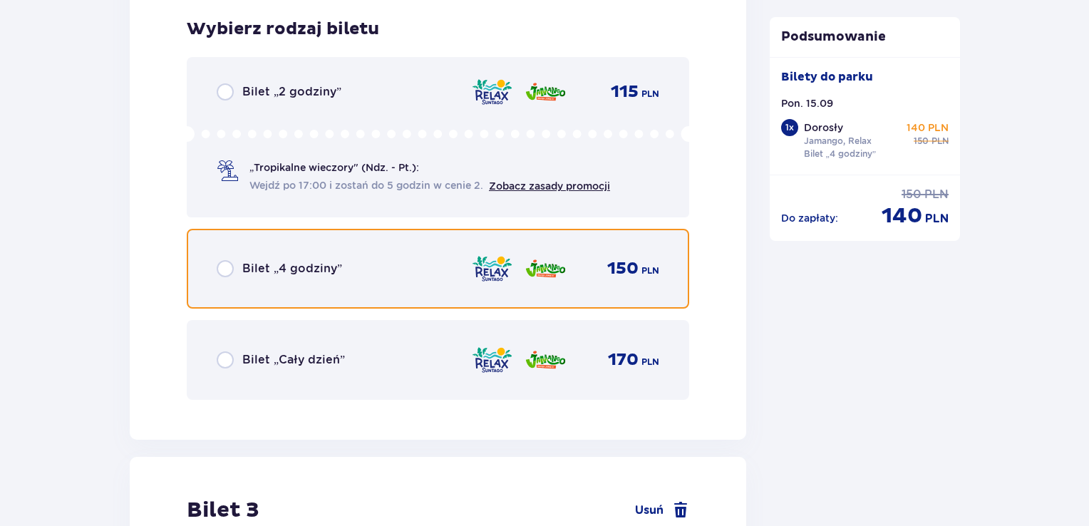
click at [224, 270] on input "radio" at bounding box center [225, 268] width 17 height 17
radio input "true"
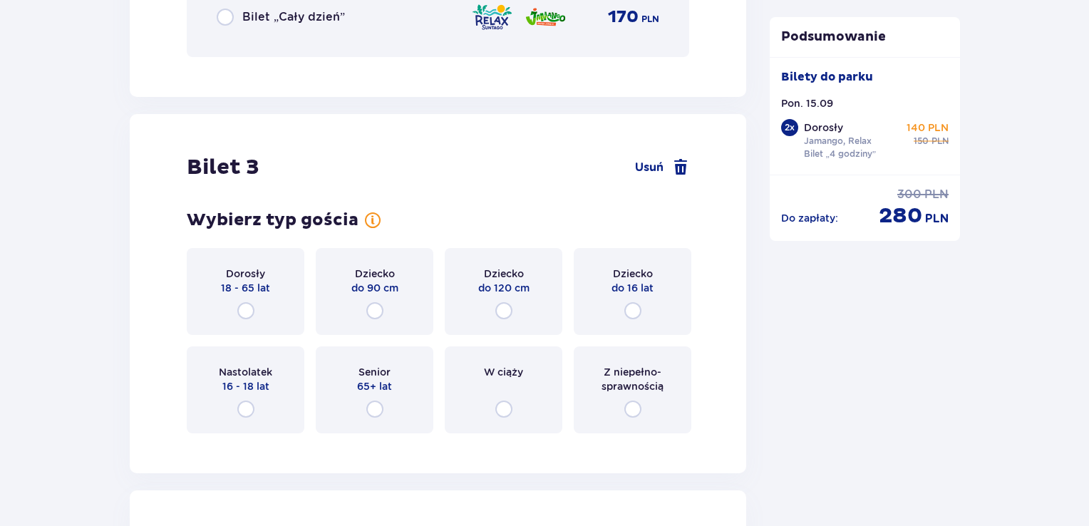
scroll to position [2944, 0]
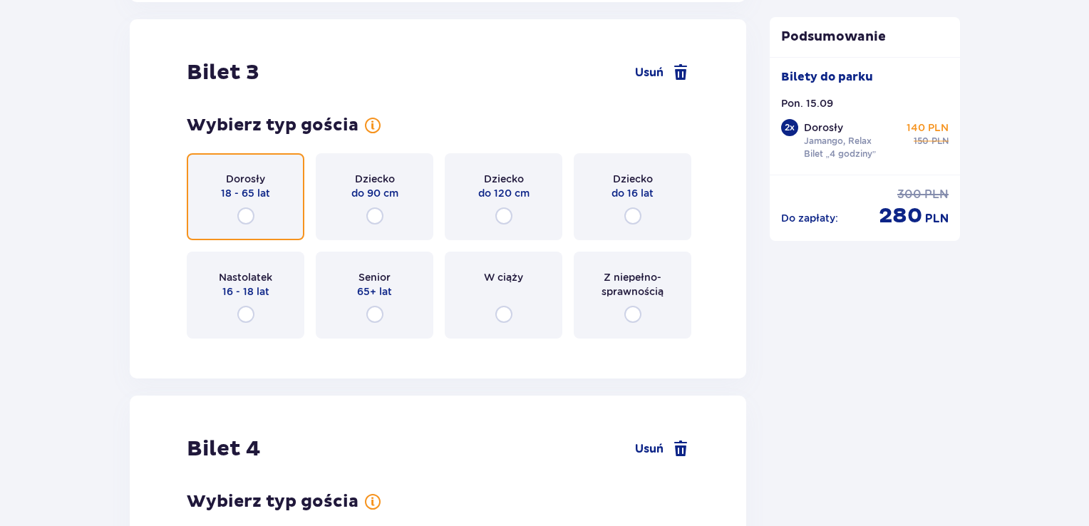
click at [242, 211] on input "radio" at bounding box center [245, 215] width 17 height 17
radio input "true"
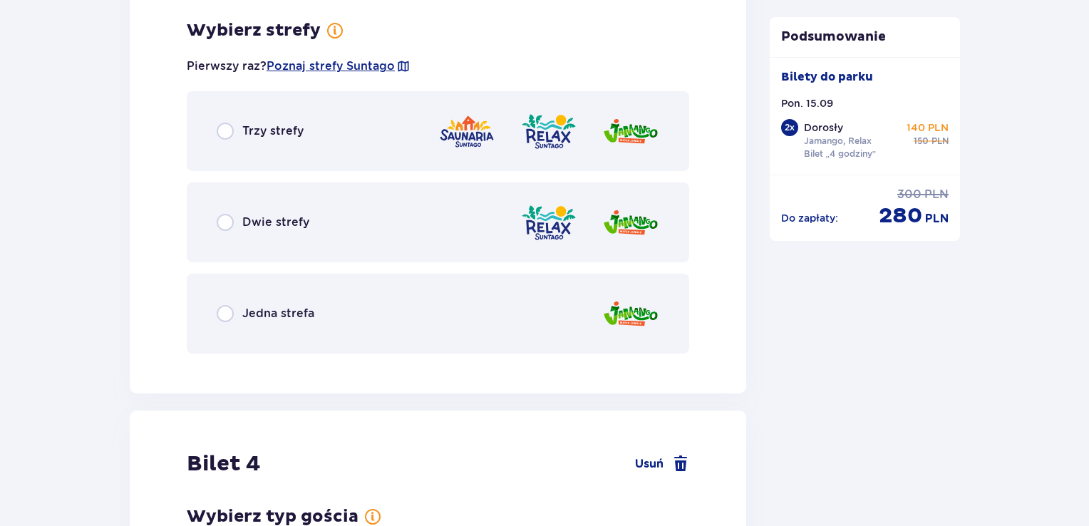
scroll to position [3292, 0]
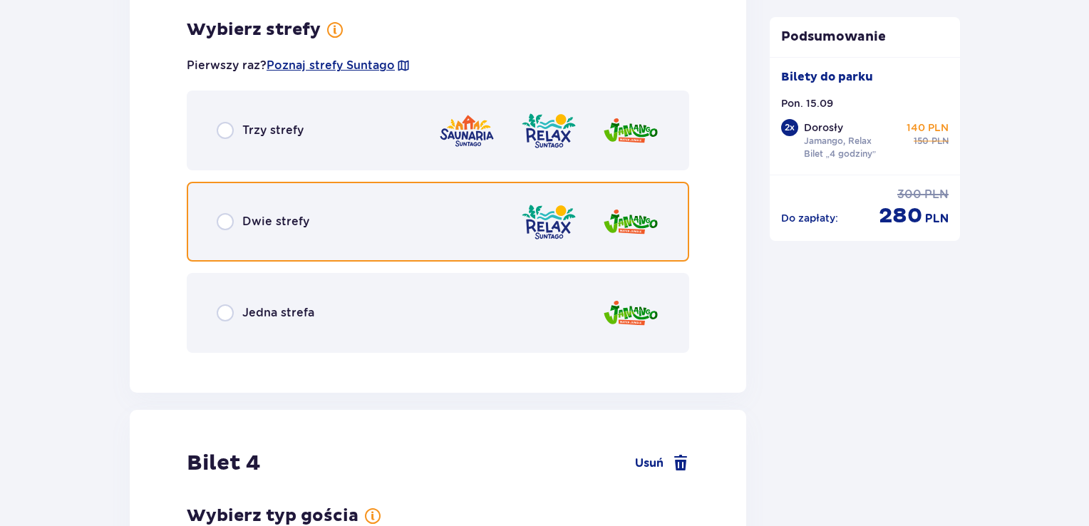
click at [227, 217] on input "radio" at bounding box center [225, 221] width 17 height 17
radio input "true"
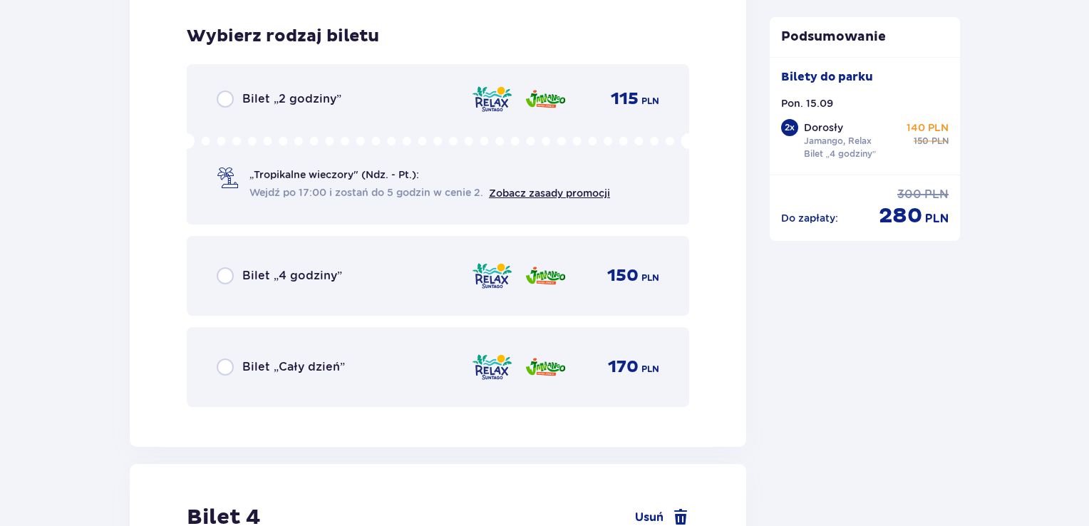
scroll to position [3654, 0]
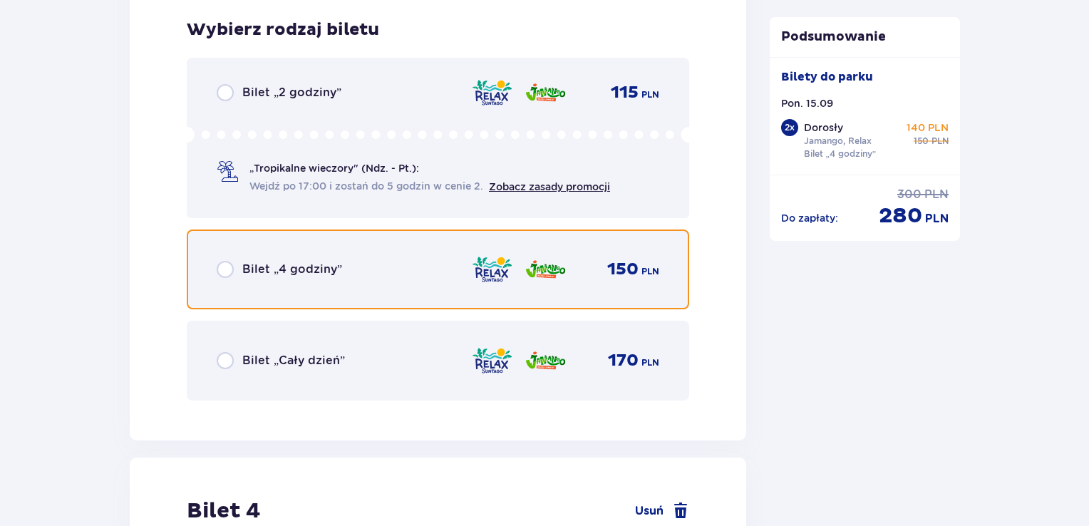
click at [220, 264] on input "radio" at bounding box center [225, 269] width 17 height 17
radio input "true"
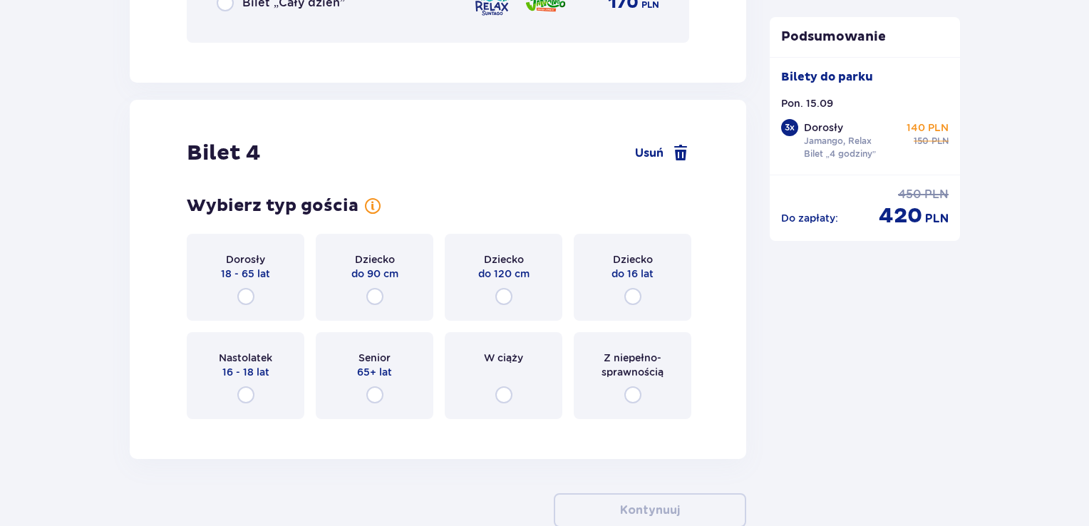
scroll to position [4093, 0]
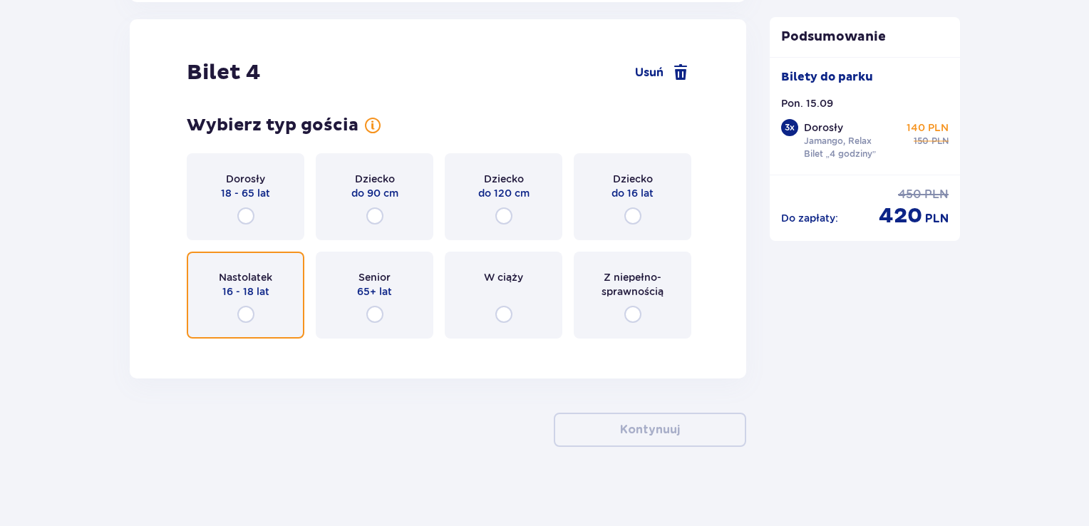
click at [245, 312] on input "radio" at bounding box center [245, 314] width 17 height 17
radio input "true"
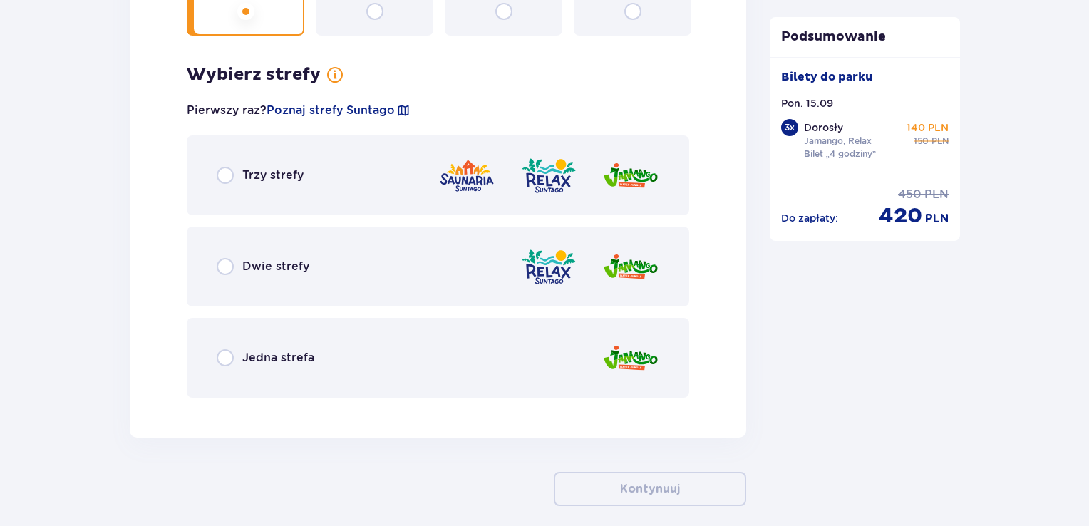
scroll to position [4441, 0]
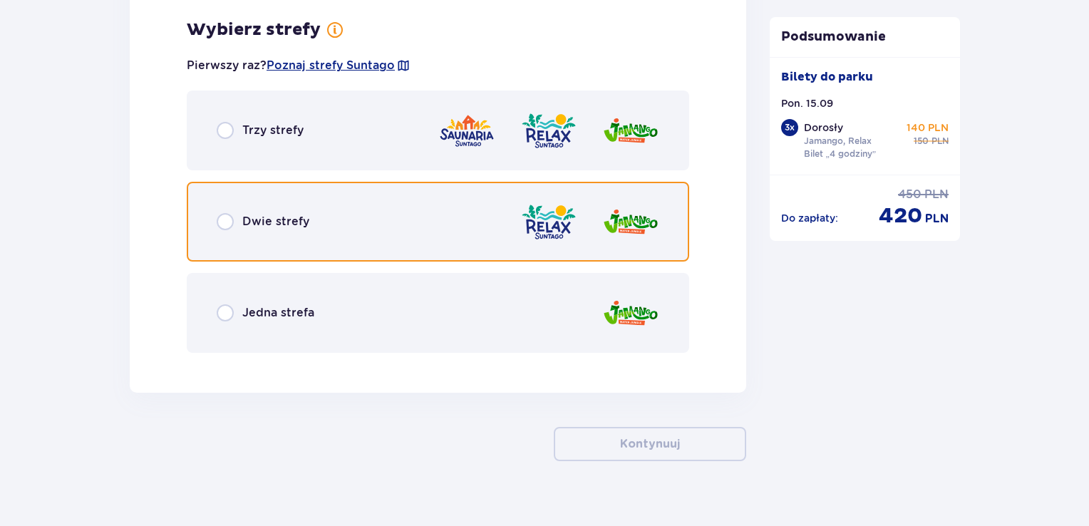
click at [225, 216] on input "radio" at bounding box center [225, 221] width 17 height 17
radio input "true"
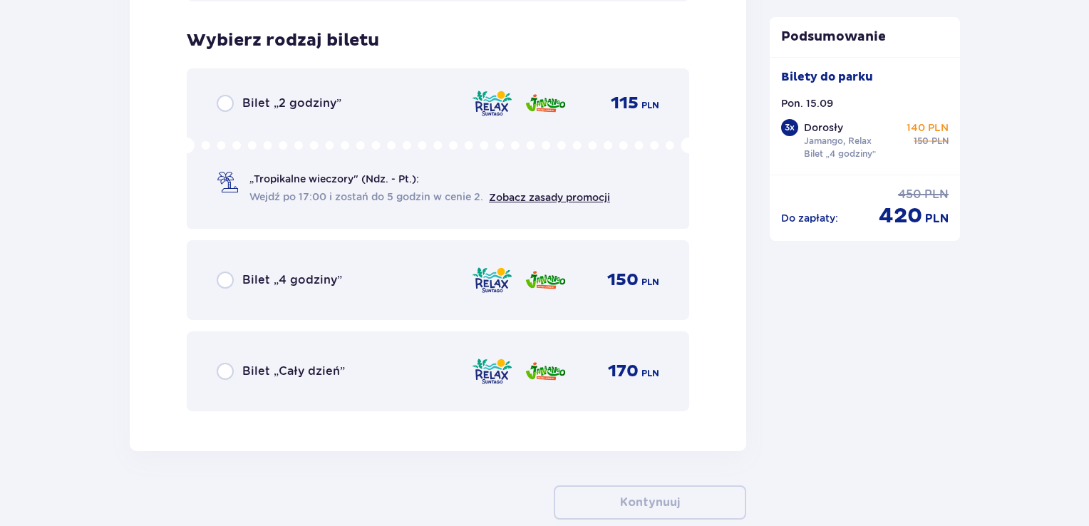
scroll to position [4803, 0]
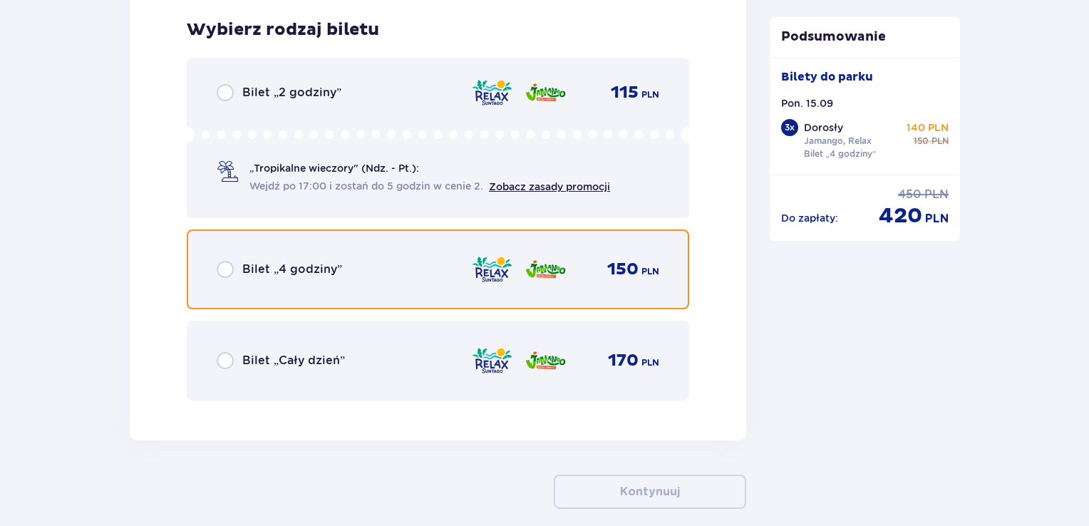
click at [219, 261] on input "radio" at bounding box center [225, 269] width 17 height 17
radio input "true"
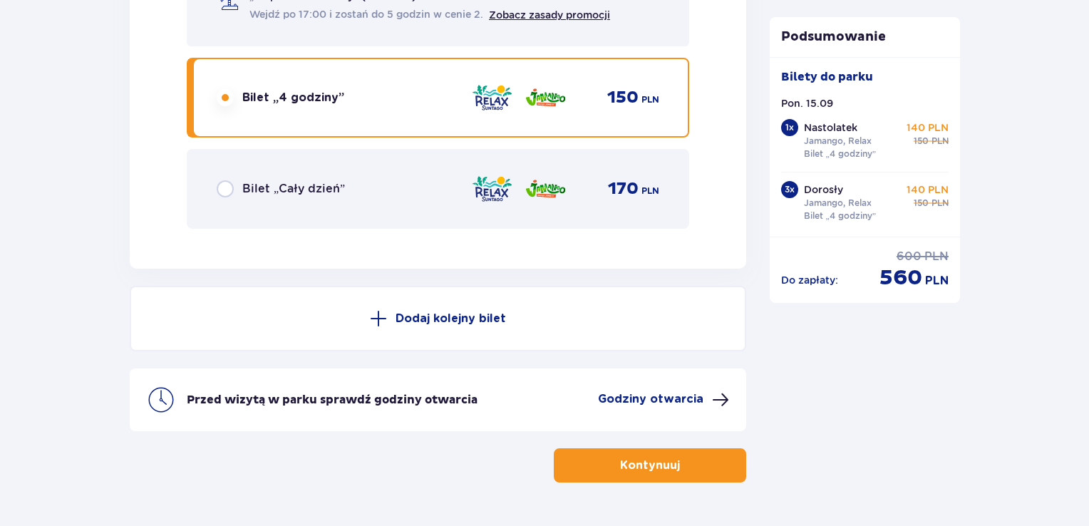
scroll to position [5014, 0]
